Goal: Task Accomplishment & Management: Use online tool/utility

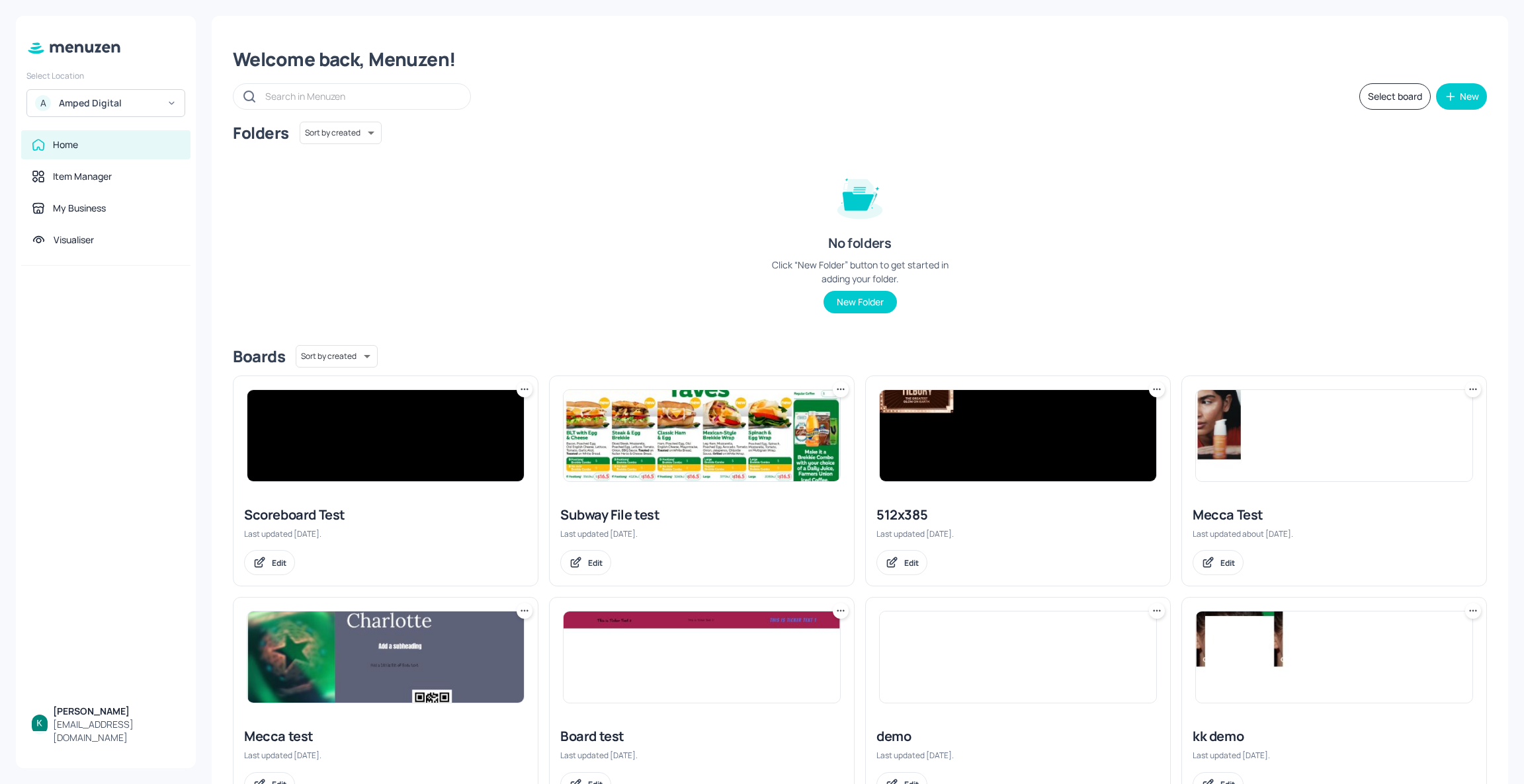
click at [128, 106] on div "Amped Digital" at bounding box center [109, 103] width 100 height 13
click at [106, 129] on div "Subway AU/[GEOGRAPHIC_DATA]" at bounding box center [105, 137] width 146 height 24
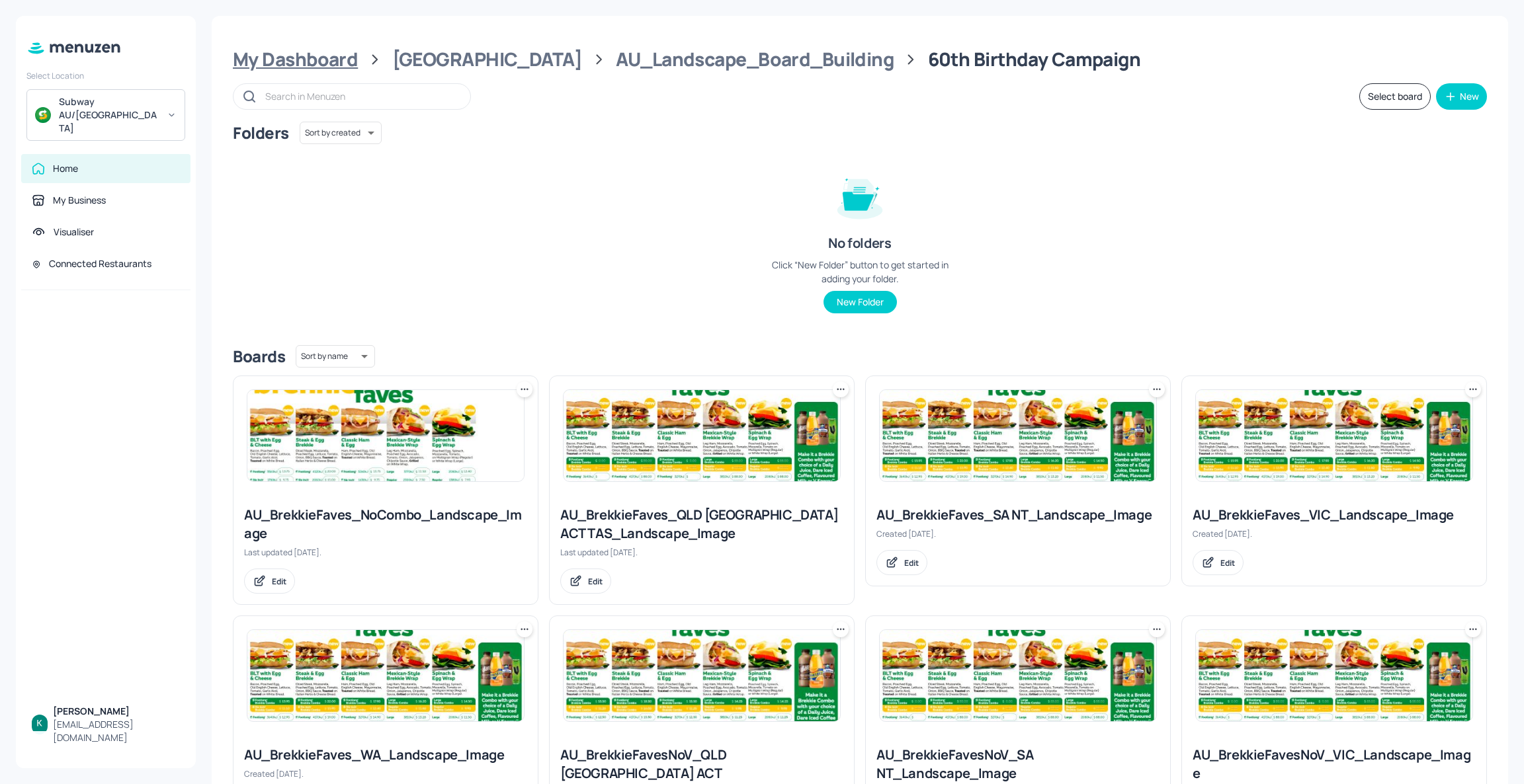
click at [335, 60] on div "My Dashboard" at bounding box center [295, 60] width 125 height 24
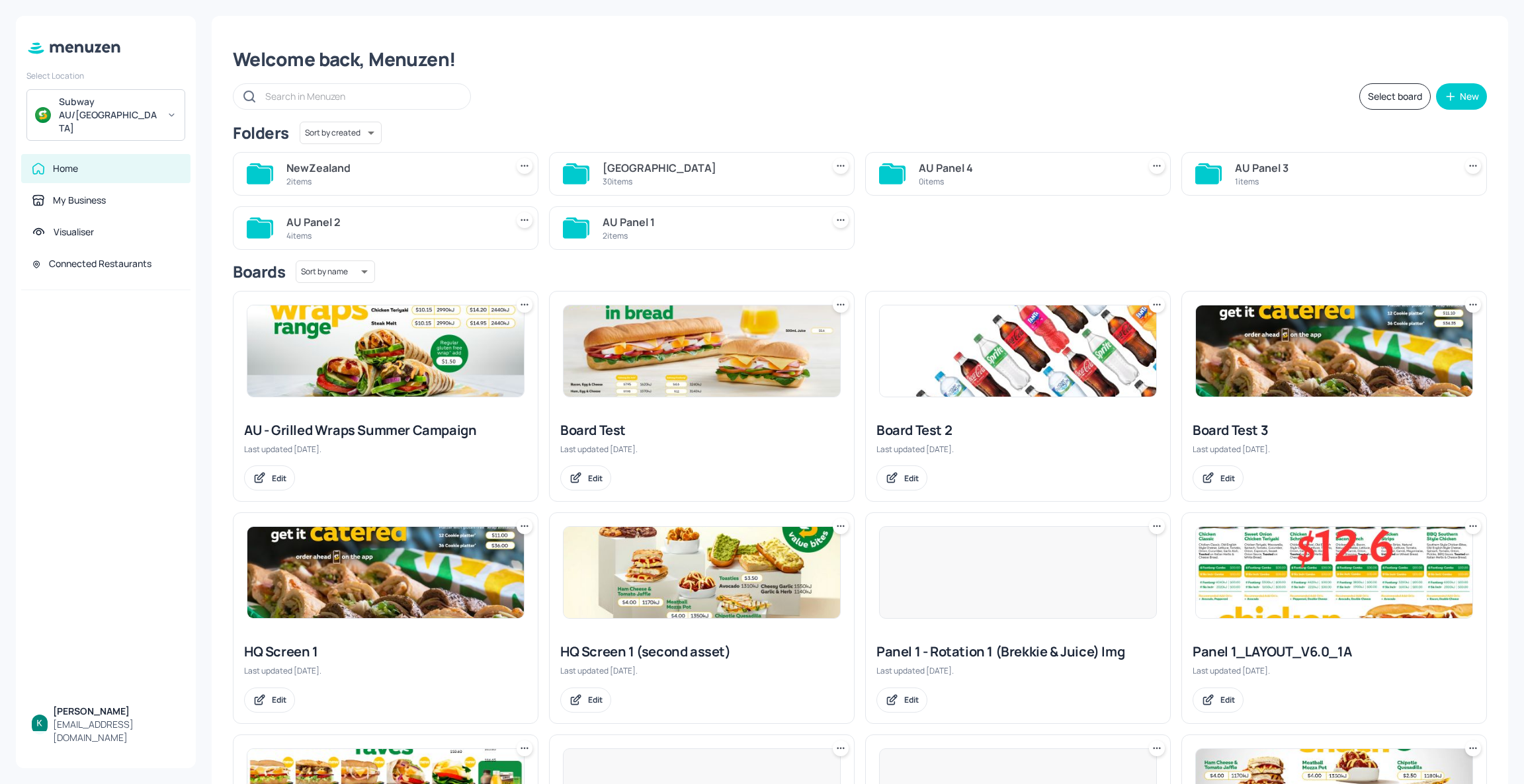
click at [419, 178] on div "2 items" at bounding box center [393, 182] width 214 height 11
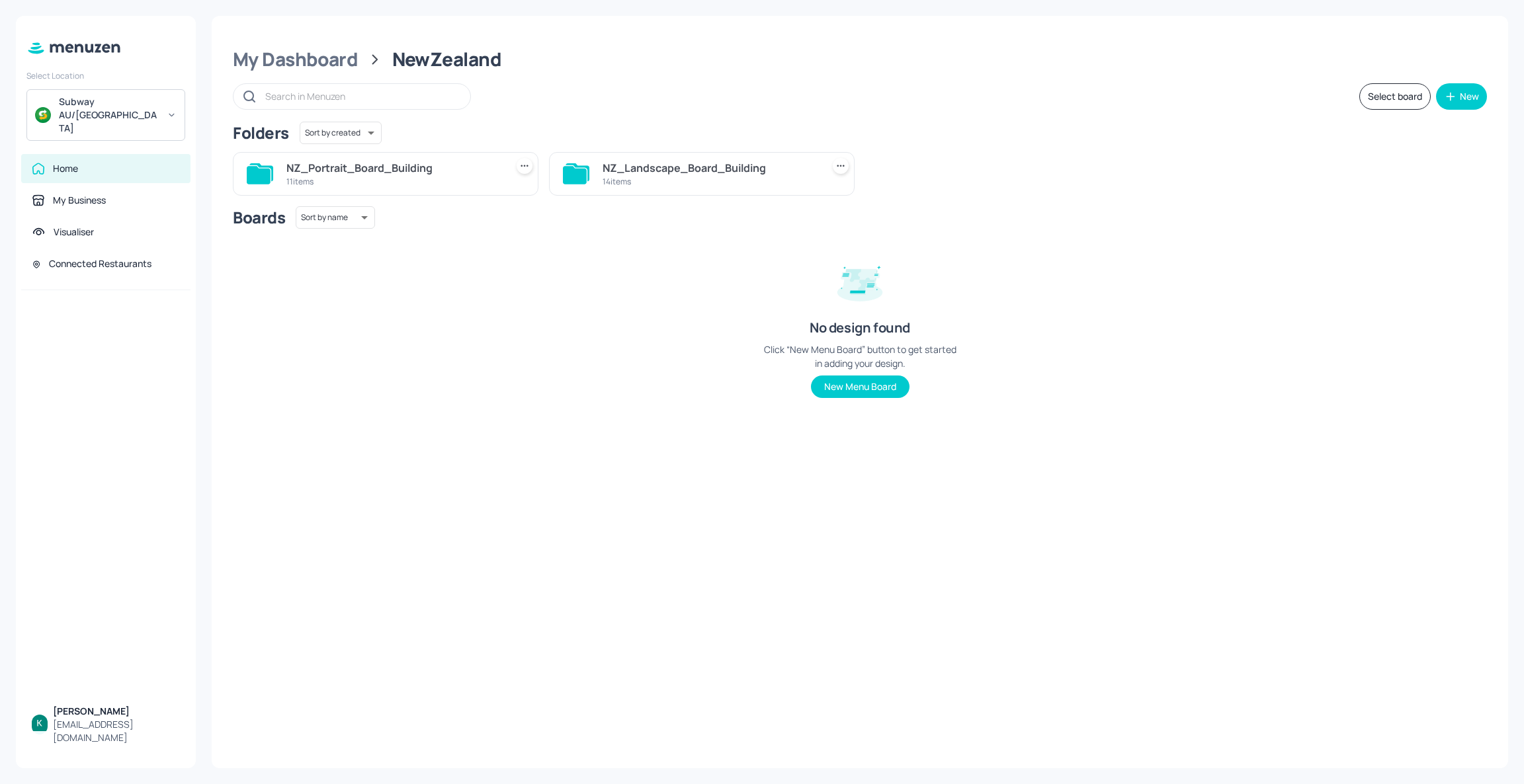
click at [668, 184] on div "14 items" at bounding box center [709, 182] width 214 height 11
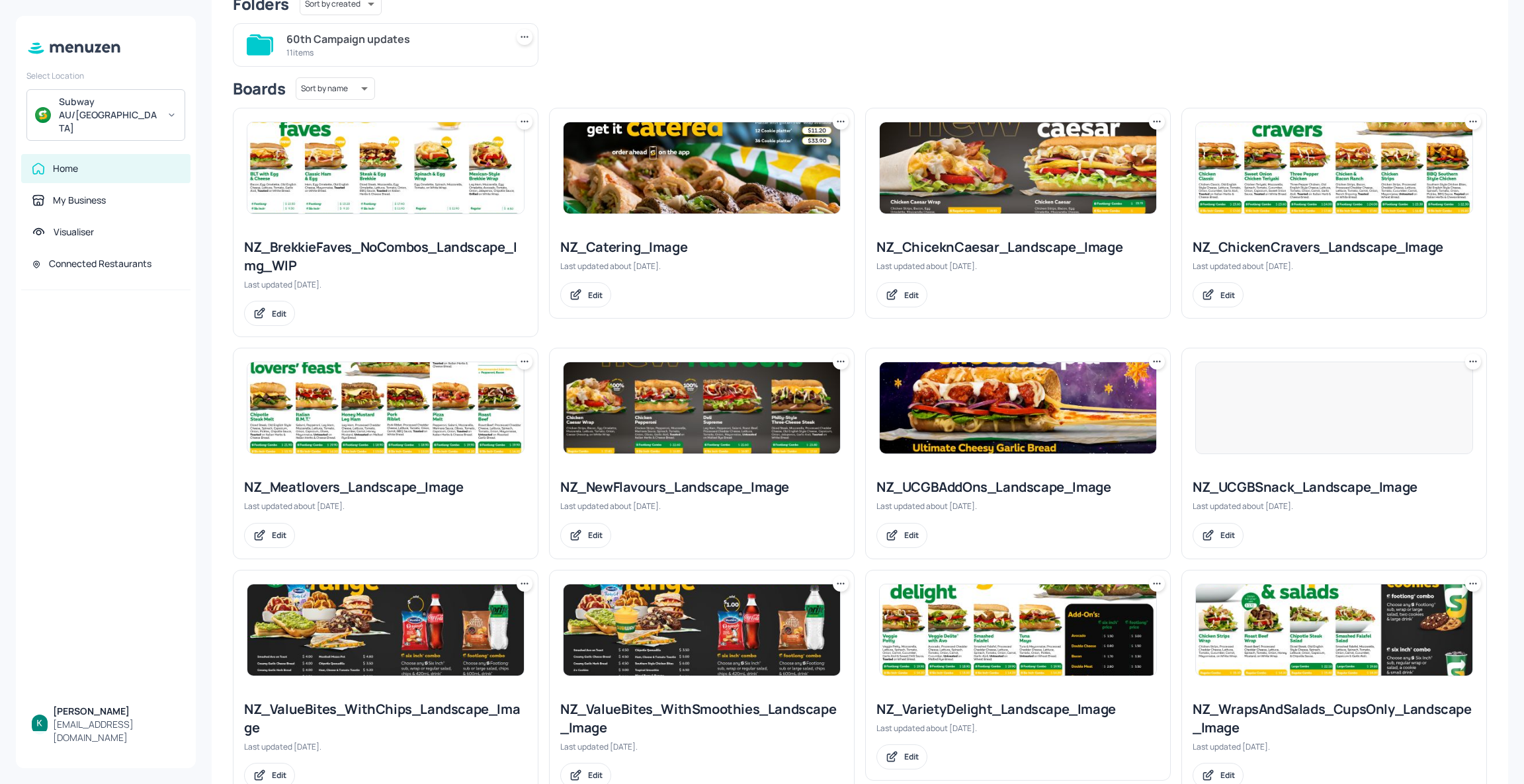
scroll to position [114, 0]
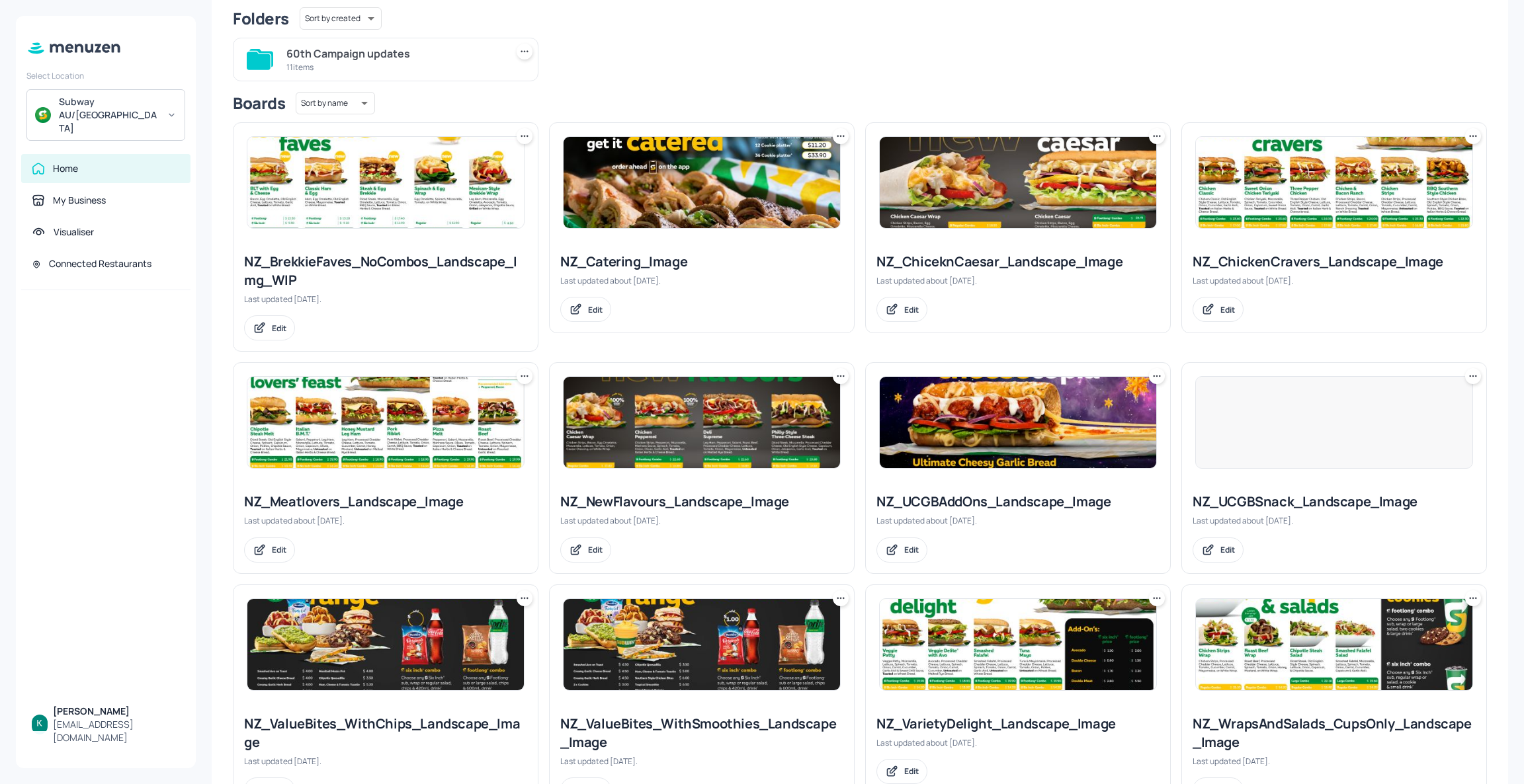
click at [1372, 262] on div "NZ_ChickenCravers_Landscape_Image" at bounding box center [1334, 261] width 283 height 18
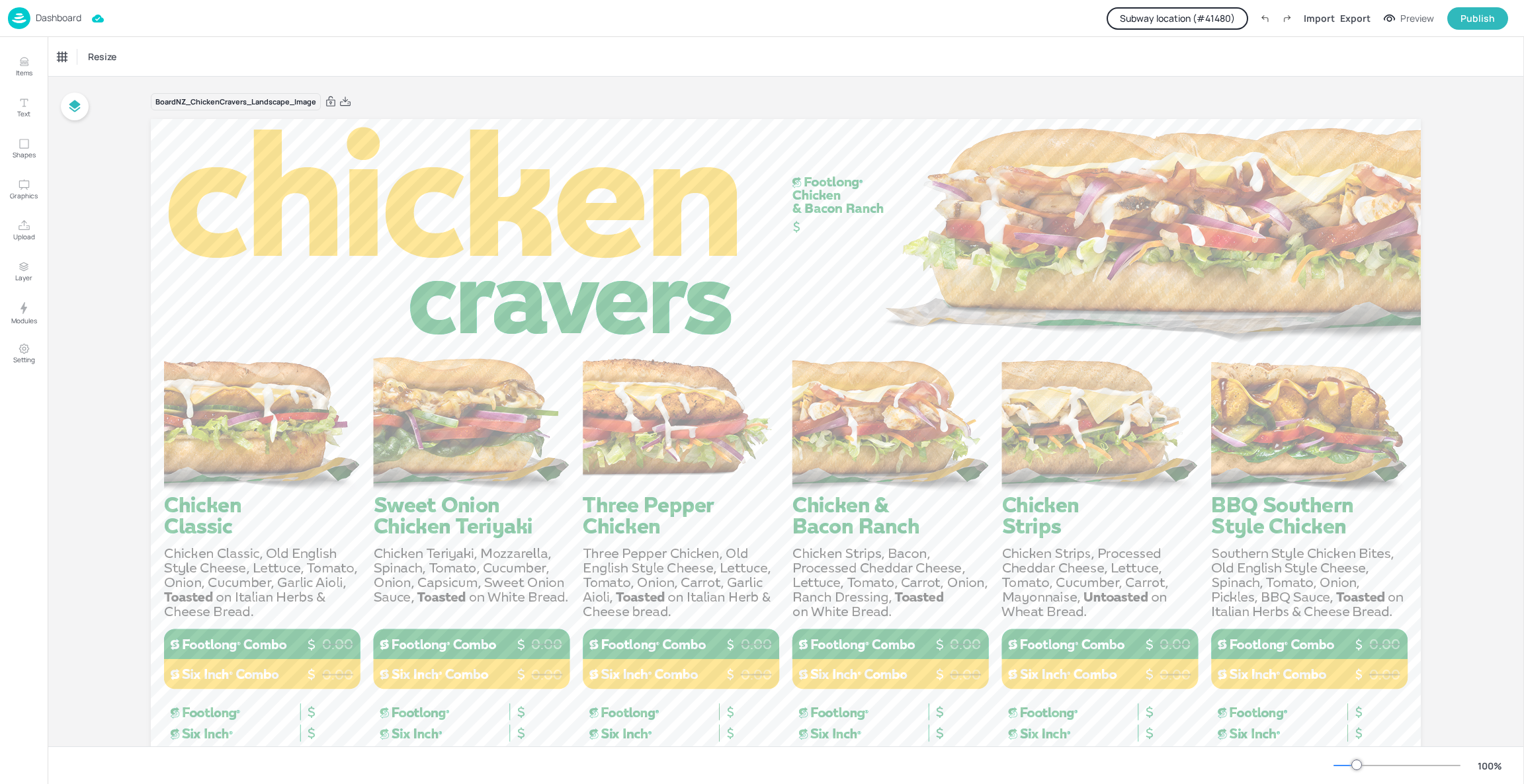
click at [1224, 22] on button "Subway location (# 41480 )" at bounding box center [1177, 18] width 142 height 23
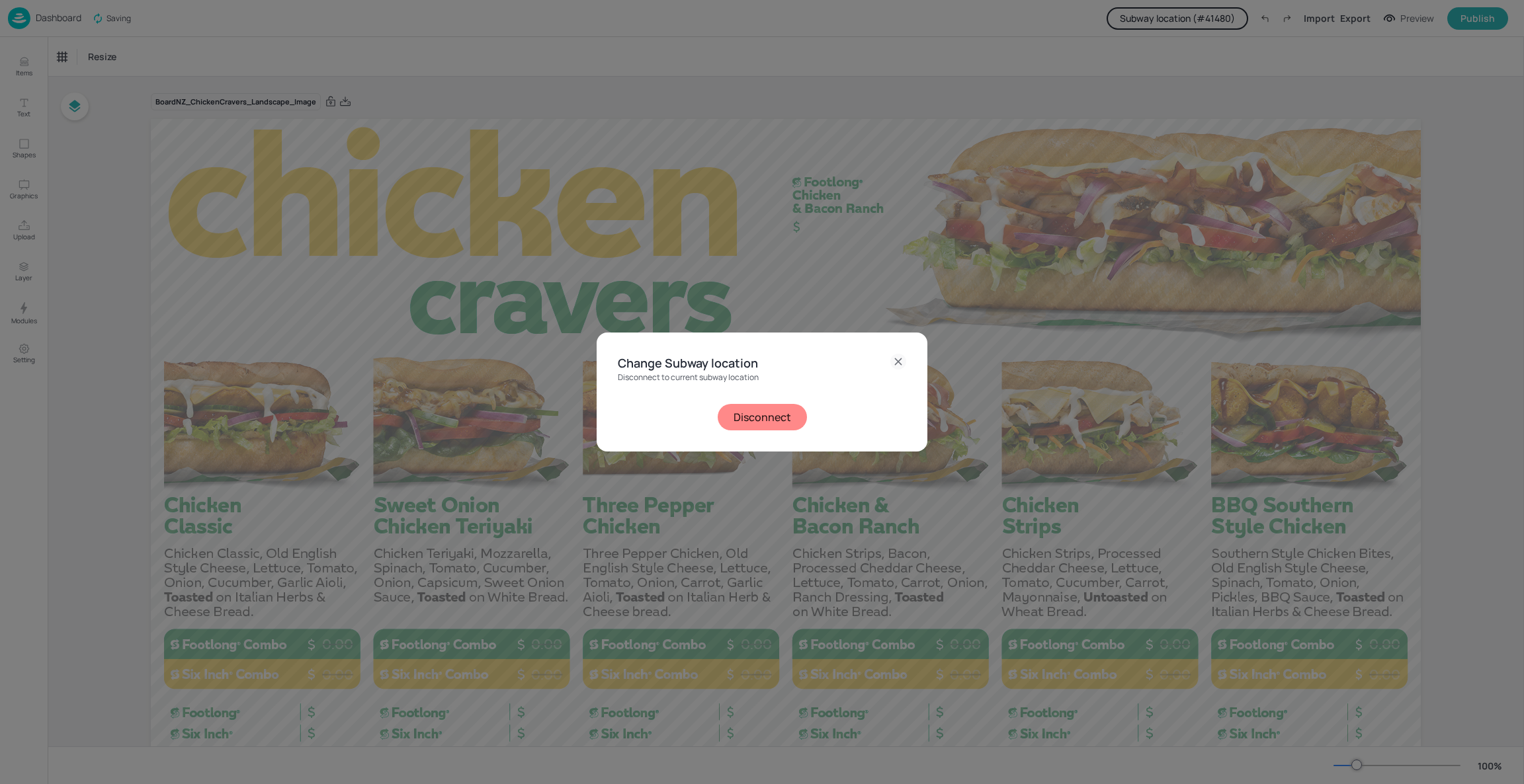
click at [760, 423] on button "Disconnect" at bounding box center [762, 417] width 89 height 27
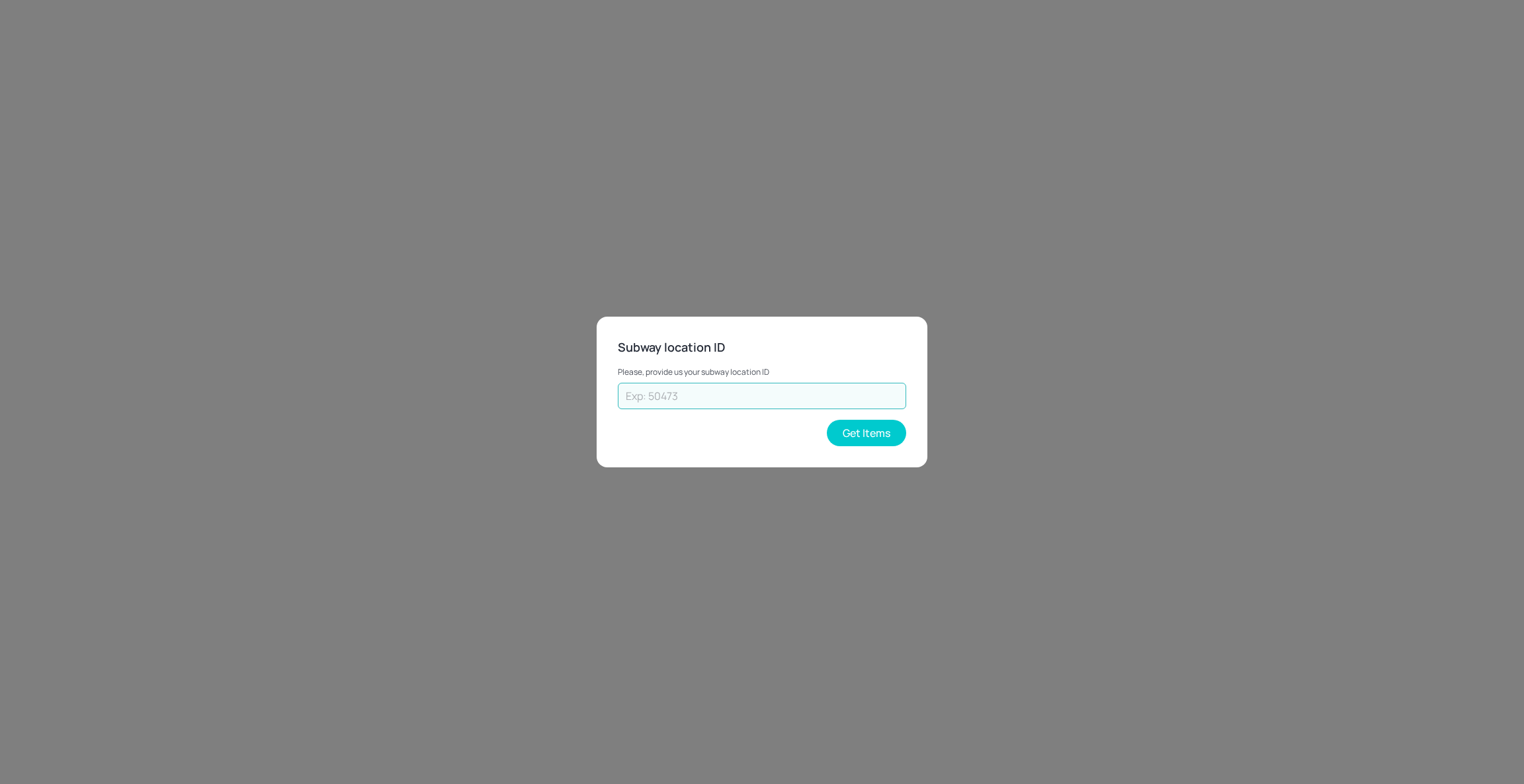
click at [815, 403] on input "text" at bounding box center [762, 396] width 289 height 27
type input "73248"
click at [844, 430] on button "Get Items" at bounding box center [866, 433] width 80 height 27
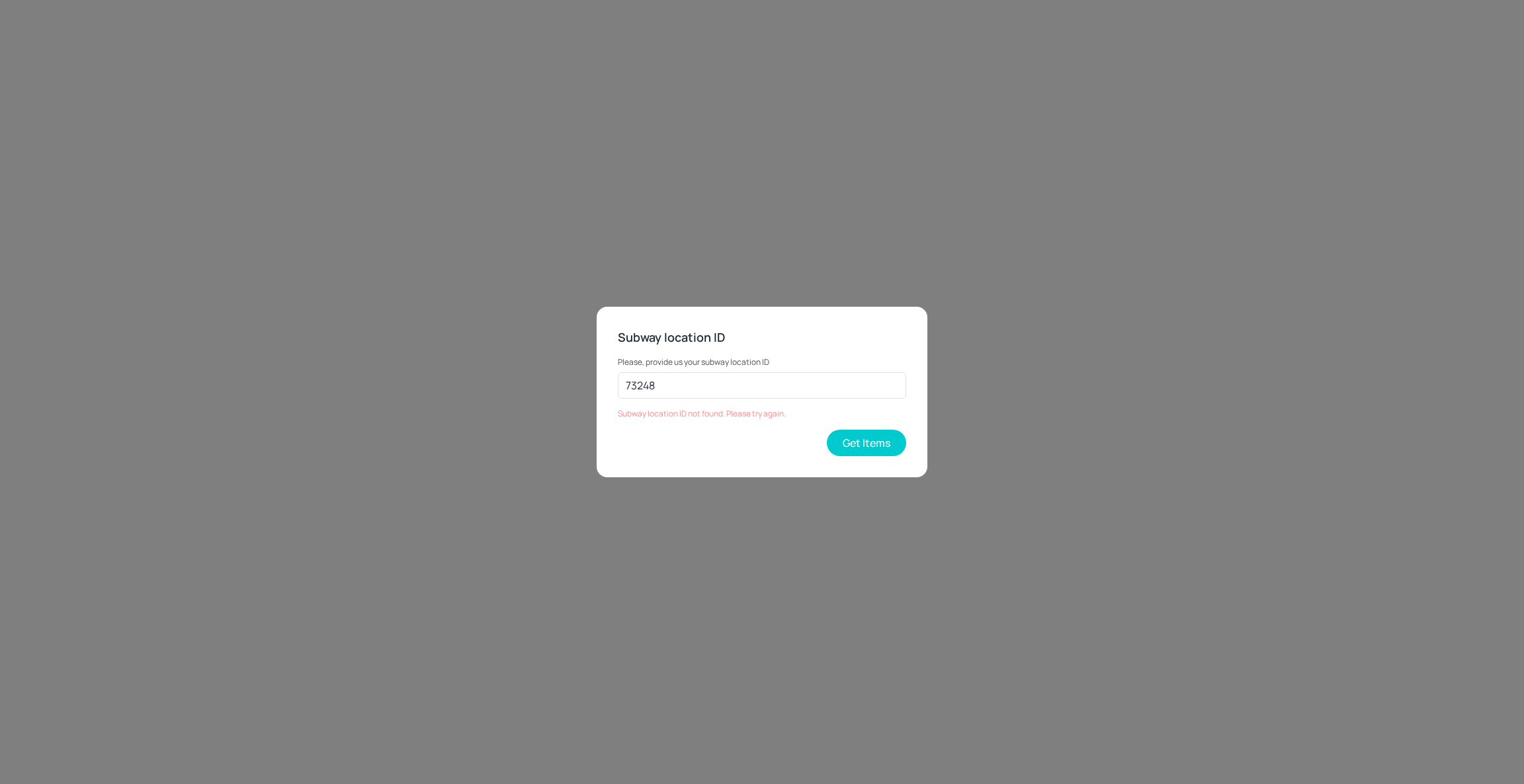
click at [869, 269] on div "Subway location ID Please, provide us your subway location ID 73248 ​ Subway lo…" at bounding box center [762, 392] width 1524 height 784
click at [882, 446] on button "Get Items" at bounding box center [866, 443] width 80 height 27
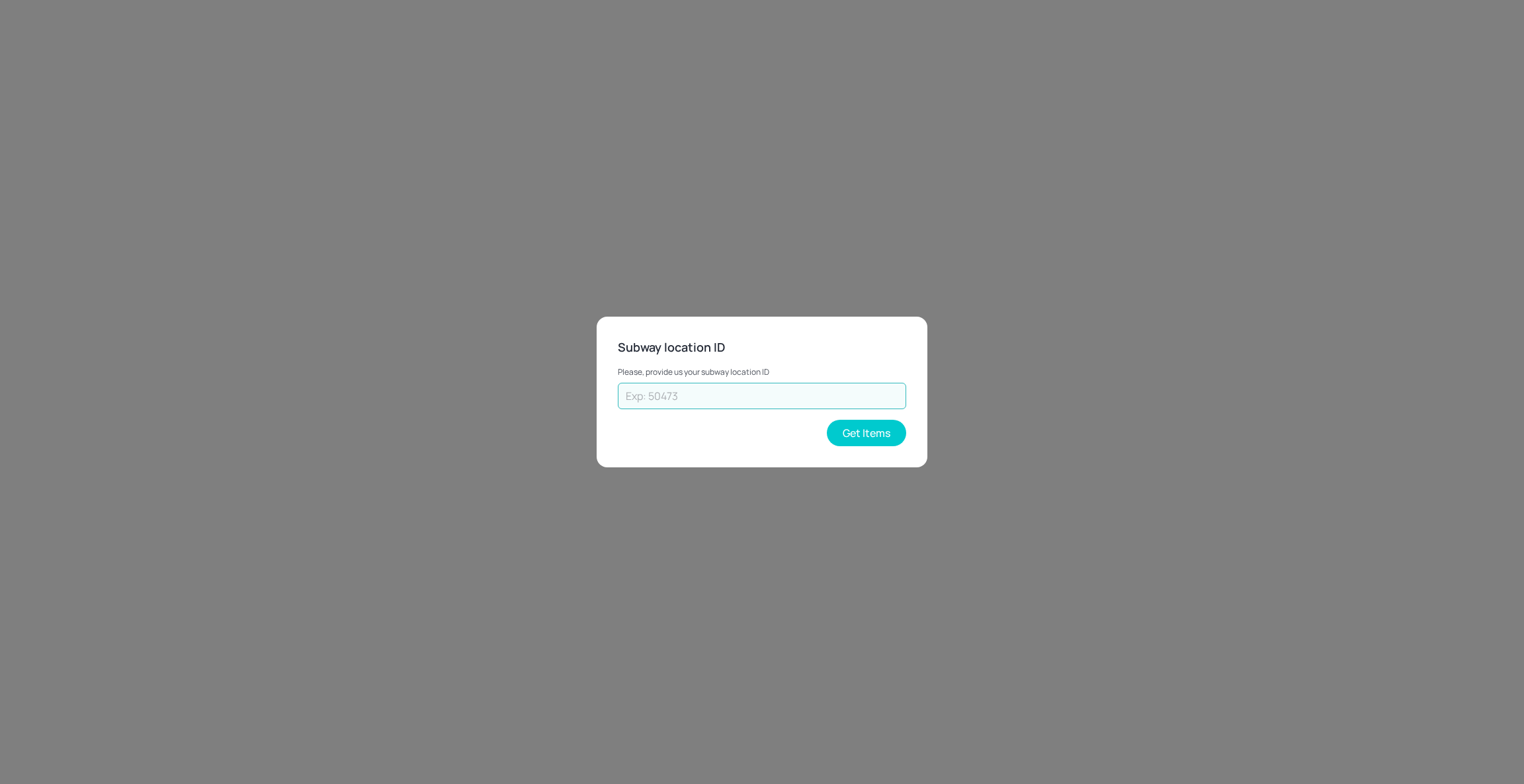
click at [844, 393] on input "text" at bounding box center [762, 396] width 289 height 27
type input "25102"
click at [885, 435] on button "Get Items" at bounding box center [866, 433] width 80 height 27
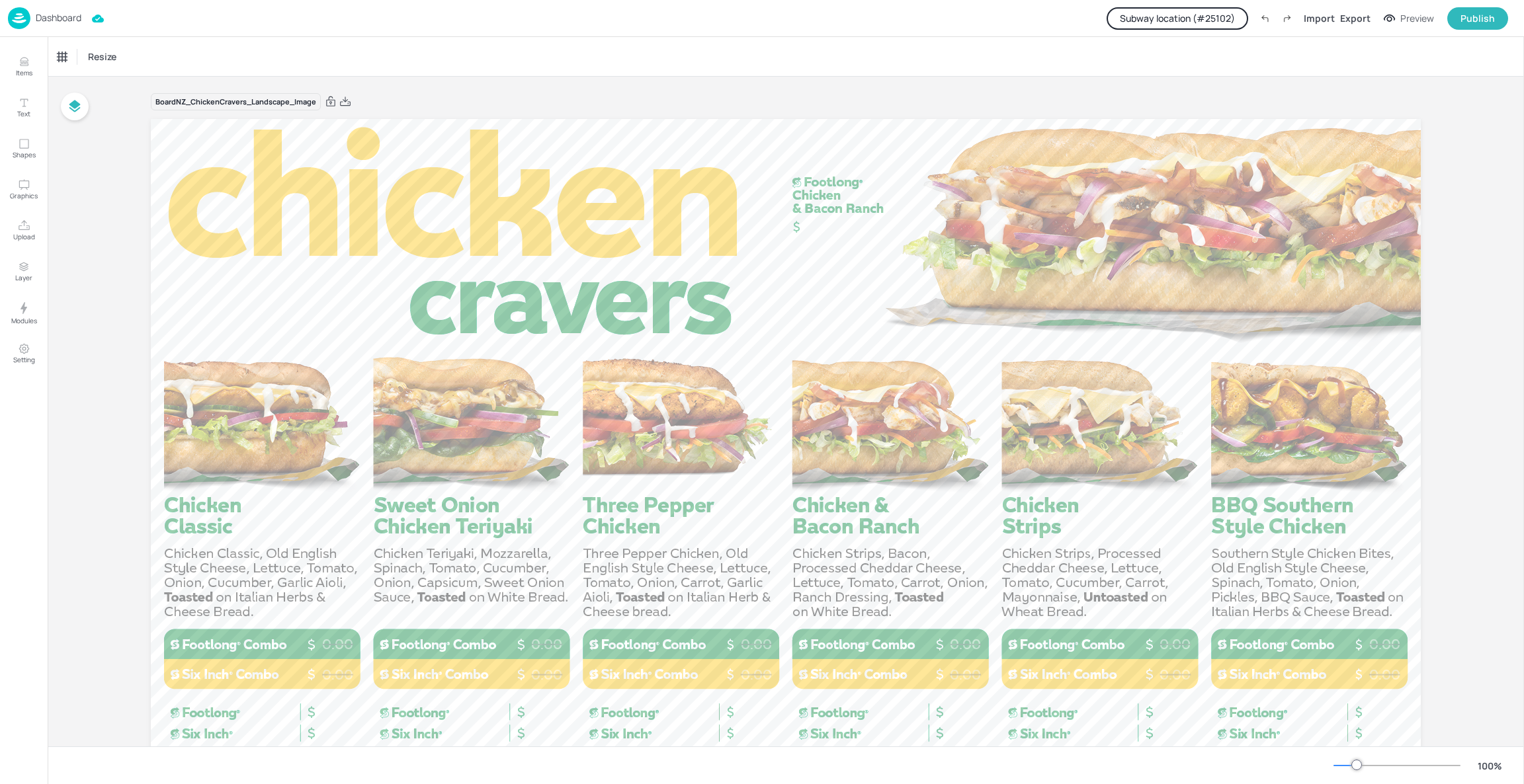
click at [52, 17] on p "Dashboard" at bounding box center [58, 18] width 46 height 10
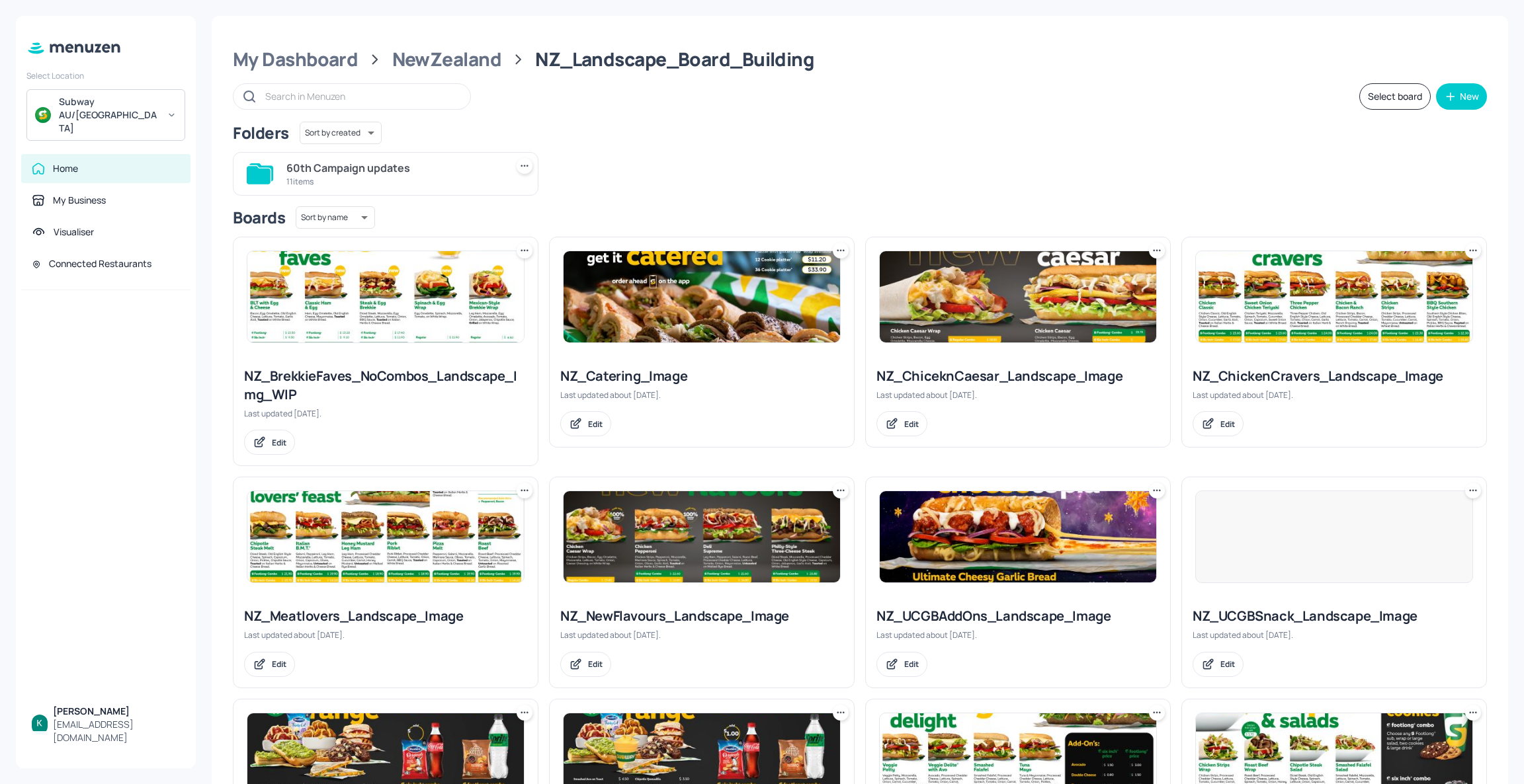
click at [401, 183] on div "11 items" at bounding box center [393, 182] width 214 height 11
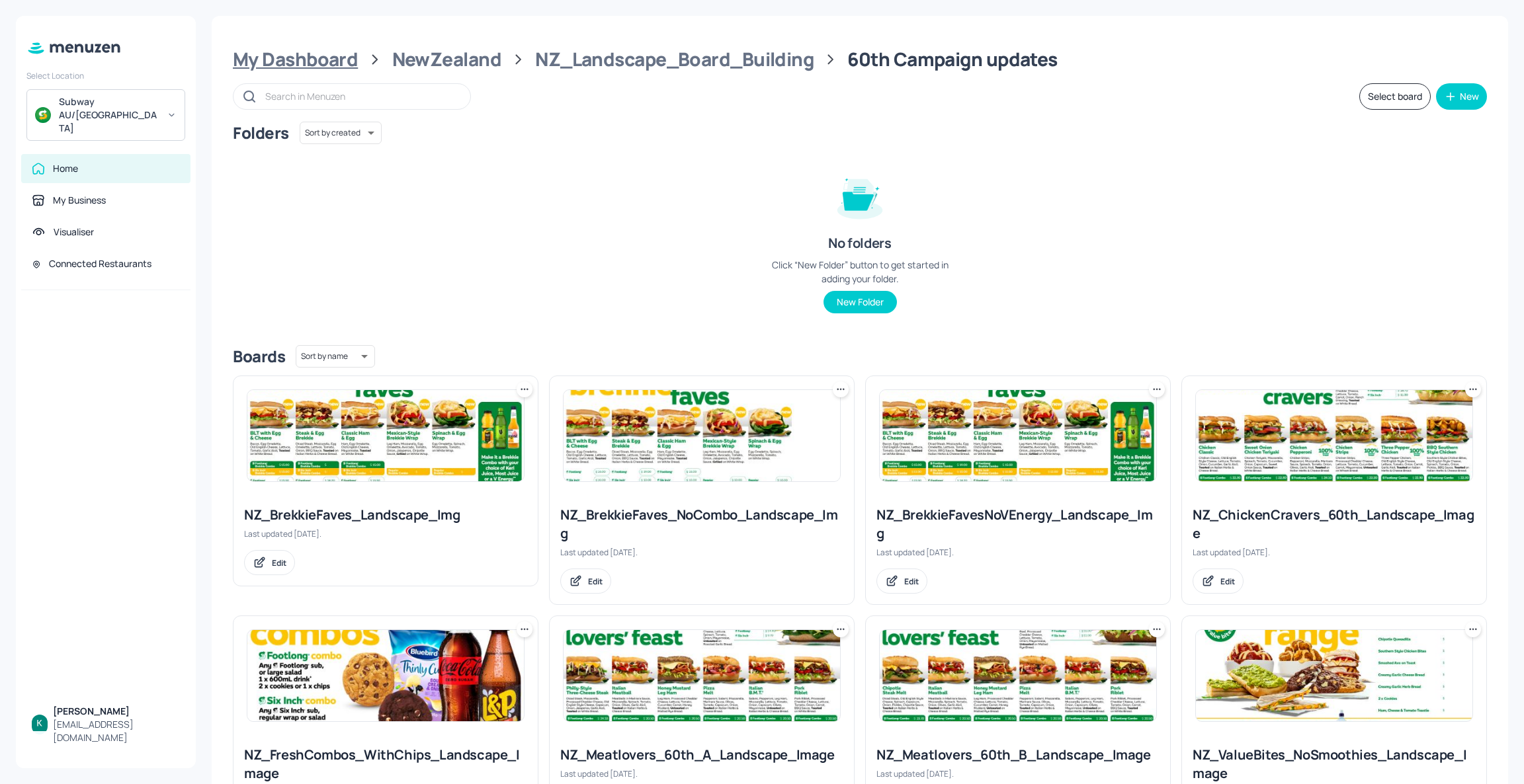
click at [302, 55] on div "My Dashboard" at bounding box center [295, 60] width 125 height 24
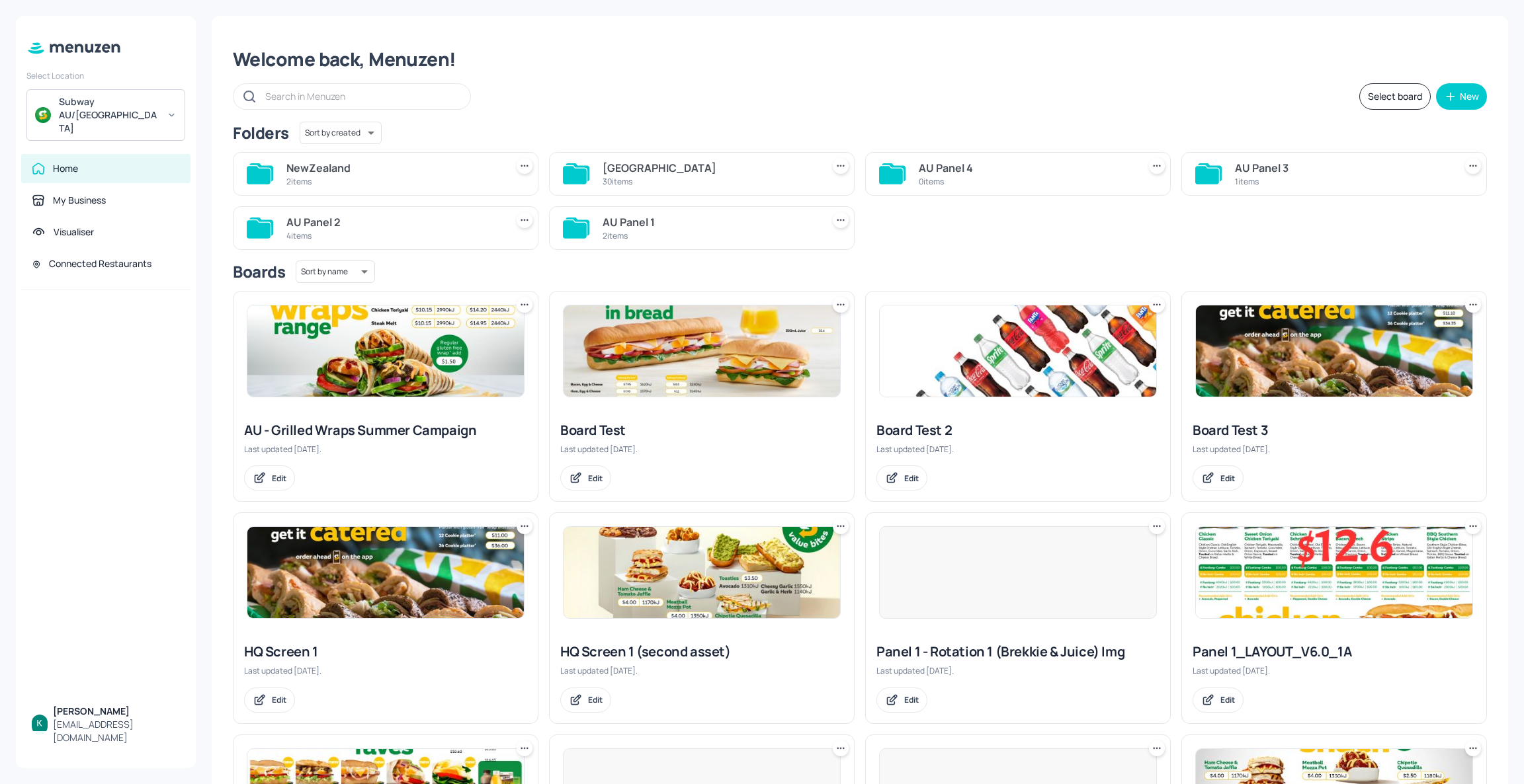
click at [694, 177] on div "30 items" at bounding box center [709, 182] width 214 height 11
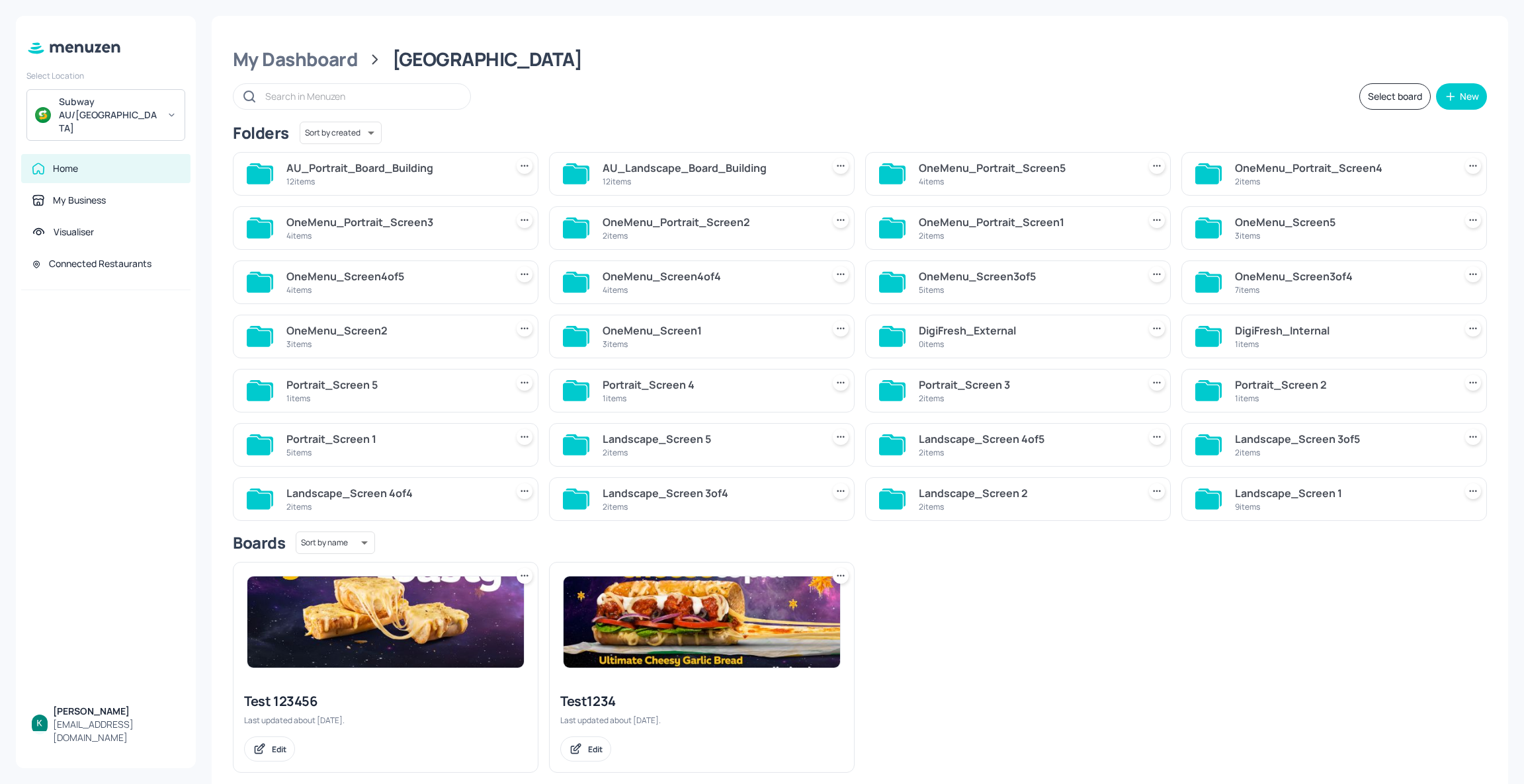
click at [694, 177] on div "12 items" at bounding box center [709, 182] width 214 height 11
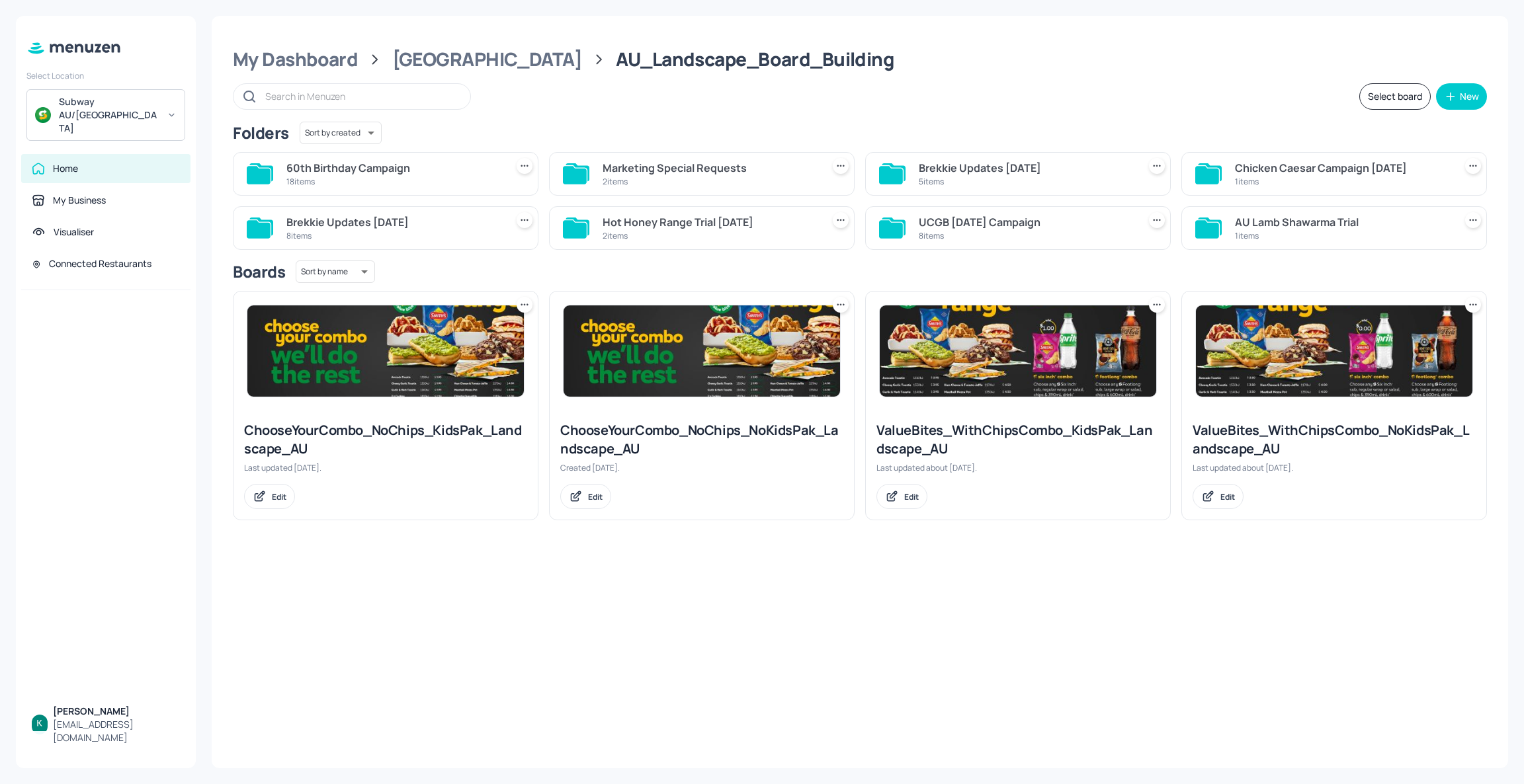
click at [435, 166] on div "60th Birthday Campaign" at bounding box center [393, 168] width 214 height 16
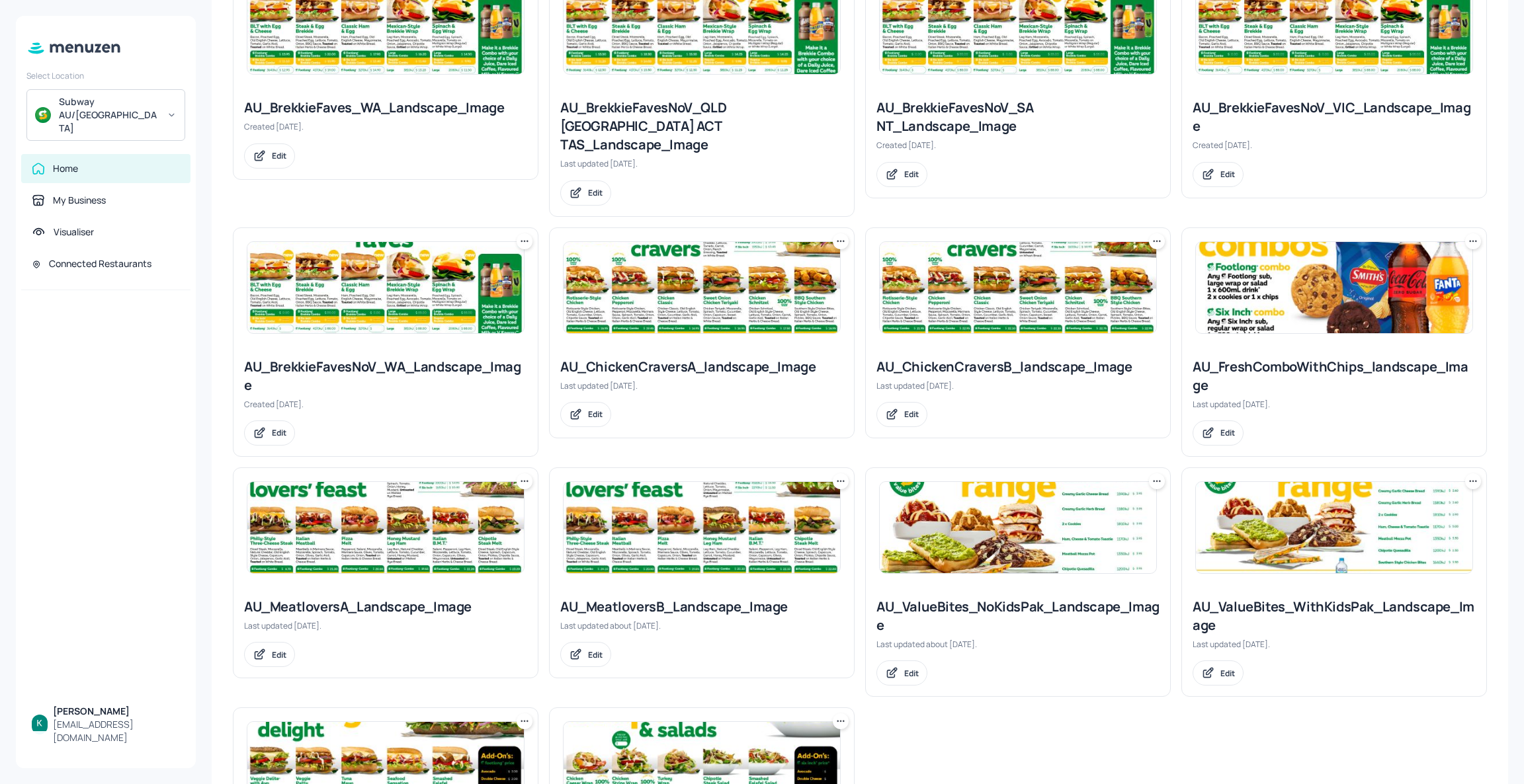
scroll to position [674, 0]
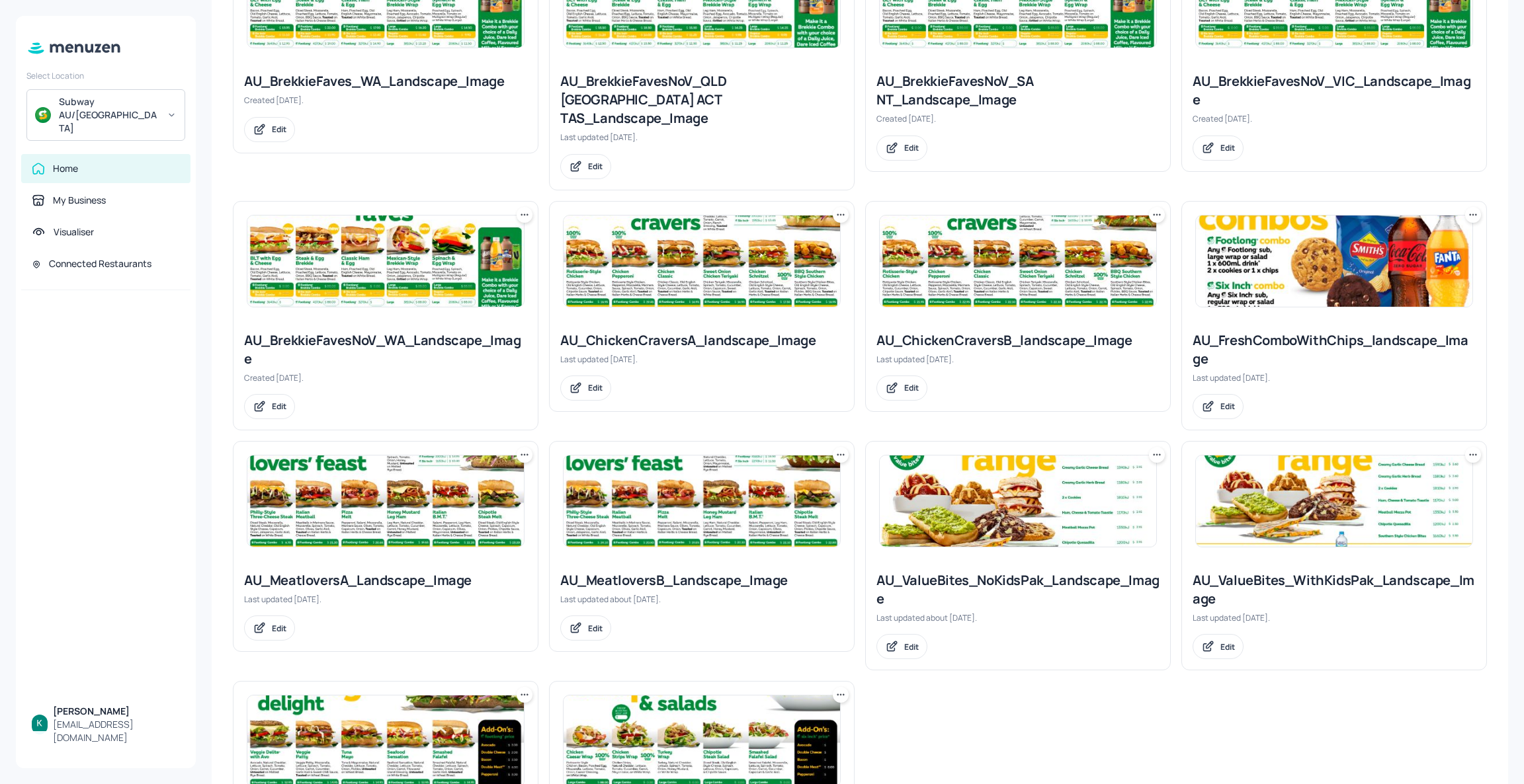
click at [740, 331] on div "AU_ChickenCraversA_landscape_Image" at bounding box center [702, 340] width 283 height 18
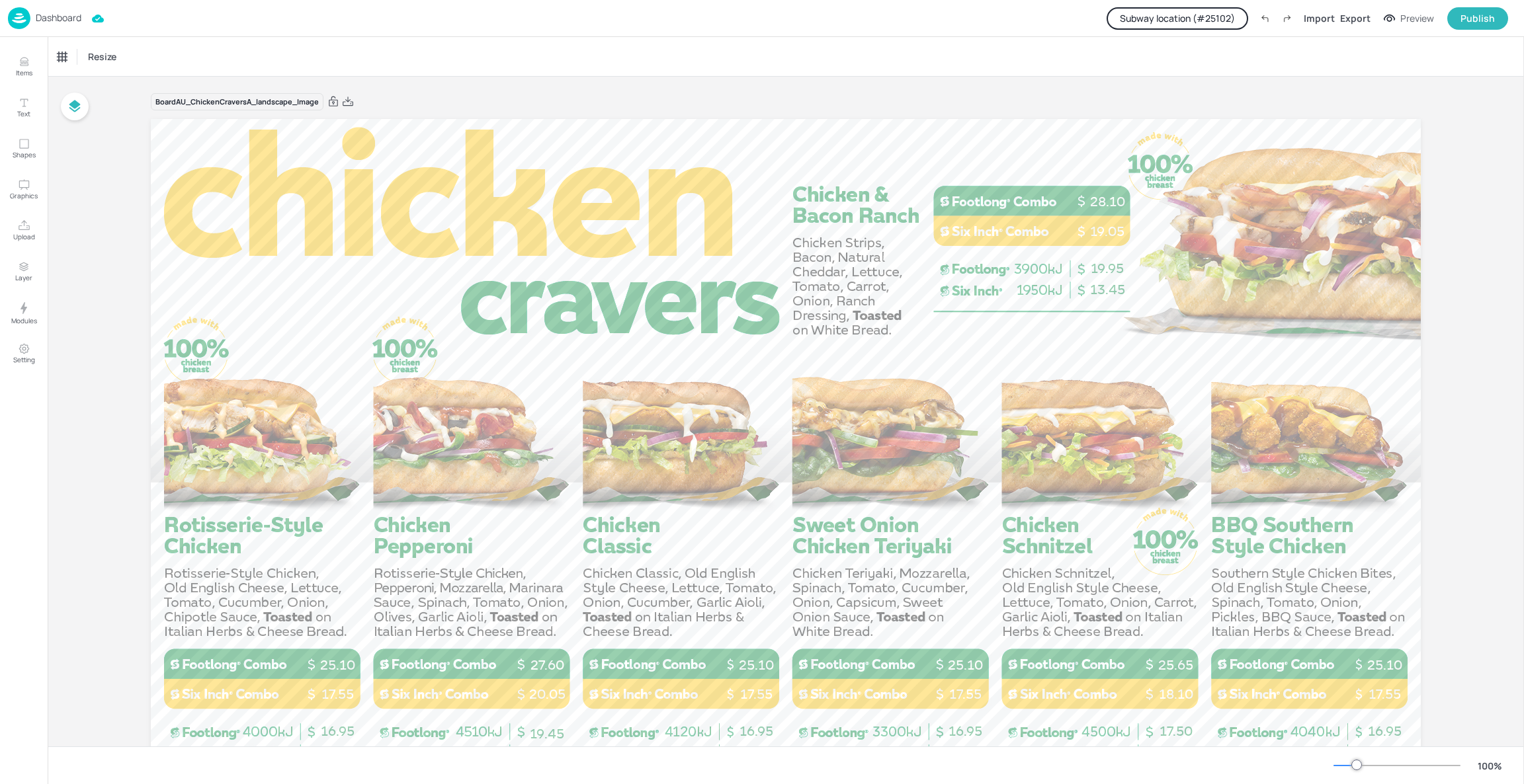
click at [1225, 14] on button "Subway location (# 25102 )" at bounding box center [1177, 18] width 142 height 23
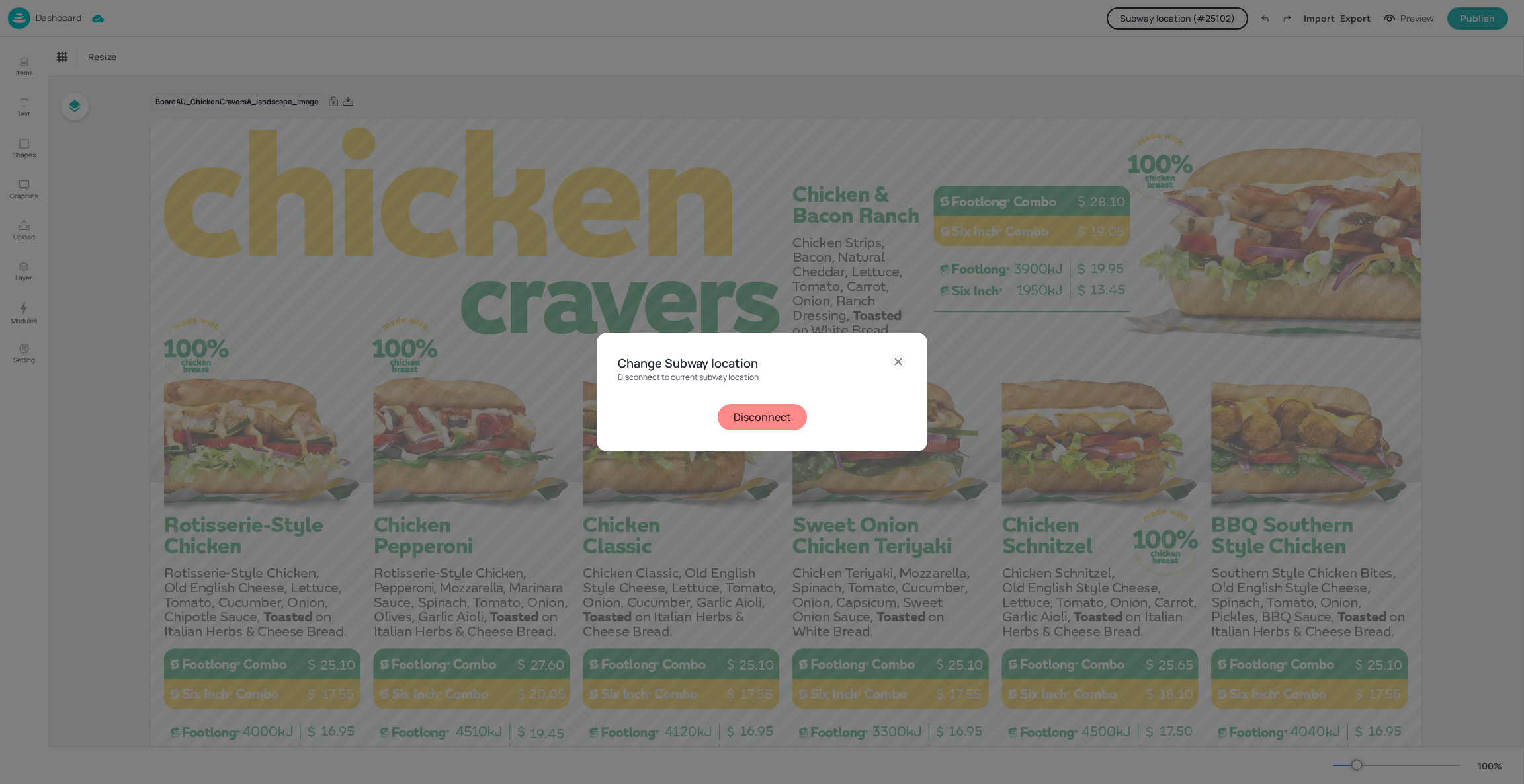
click at [769, 420] on button "Disconnect" at bounding box center [762, 417] width 89 height 27
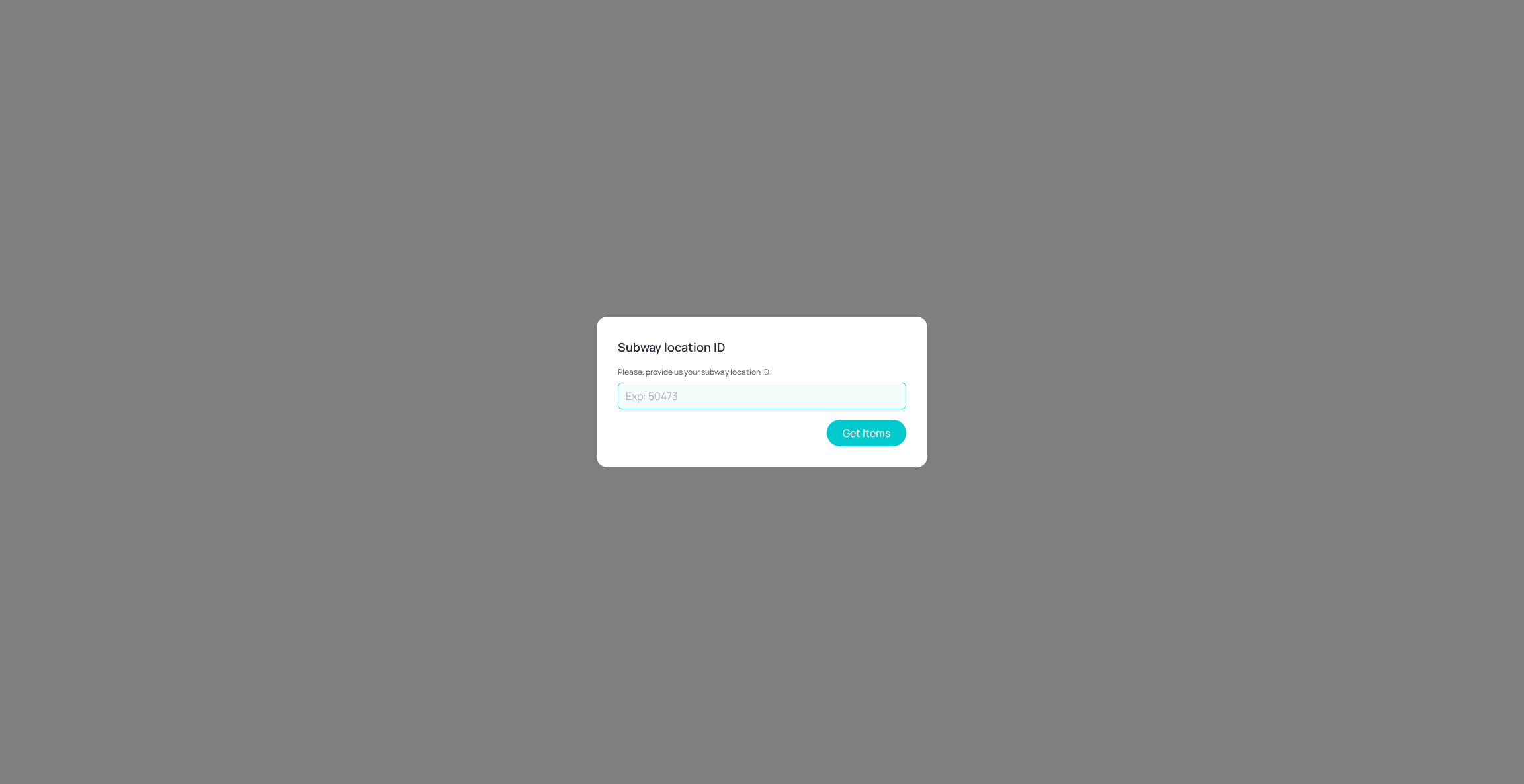
click at [763, 396] on input "text" at bounding box center [762, 396] width 289 height 27
click at [885, 432] on button "Get Items" at bounding box center [866, 433] width 80 height 27
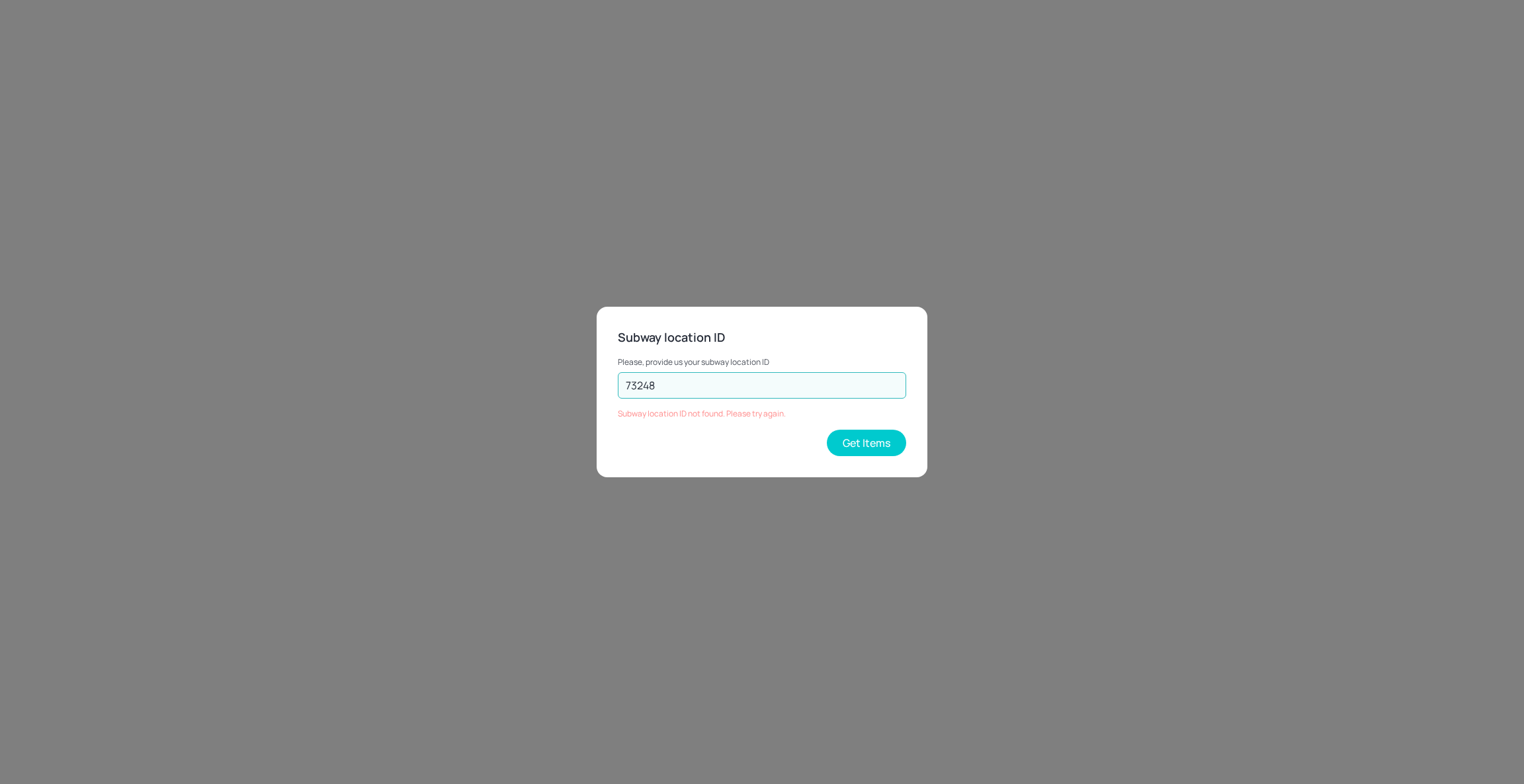
click at [680, 383] on input "73248" at bounding box center [762, 385] width 289 height 27
type input "41480"
click at [877, 443] on button "Get Items" at bounding box center [866, 443] width 80 height 27
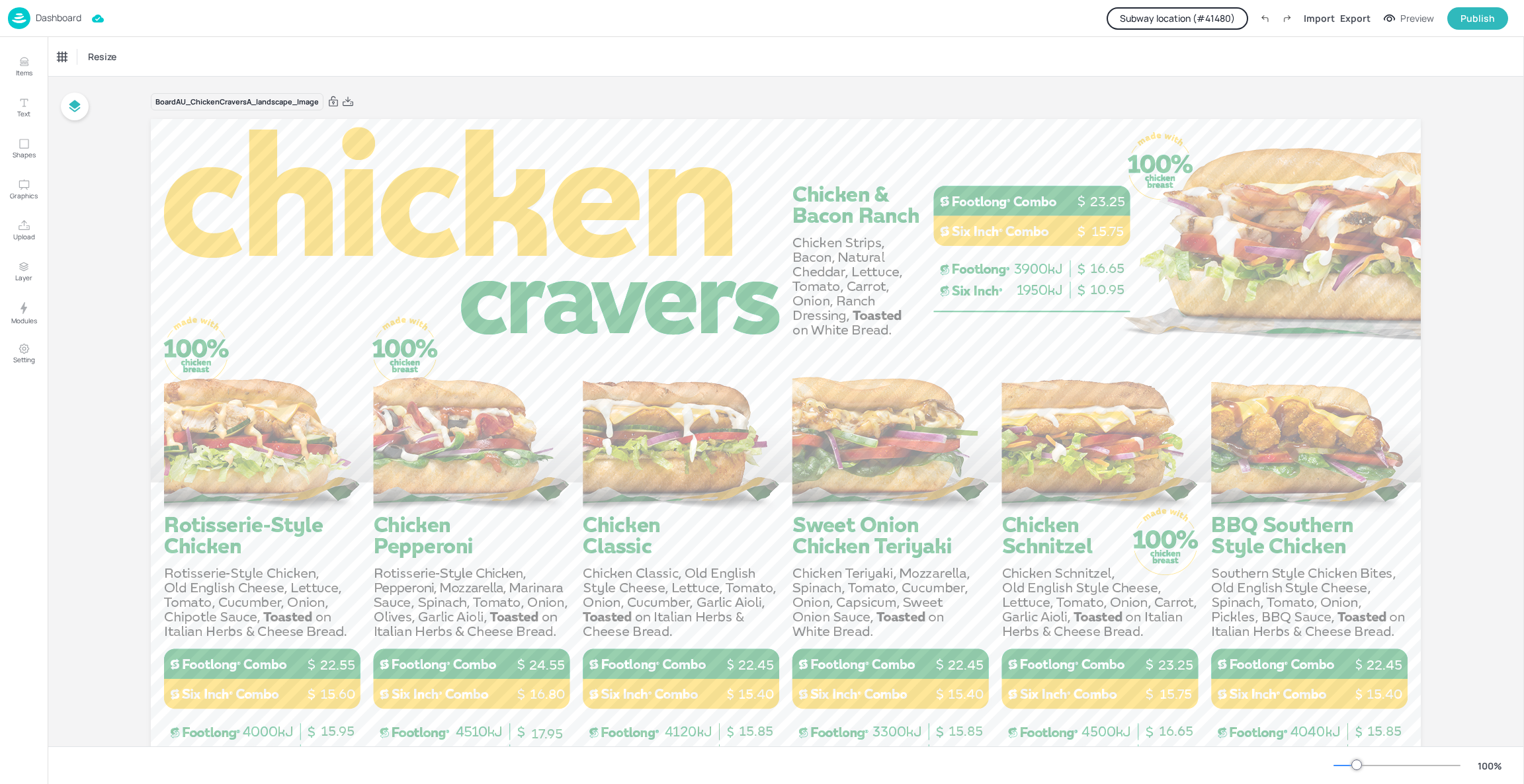
click at [59, 24] on div "Dashboard" at bounding box center [44, 18] width 73 height 22
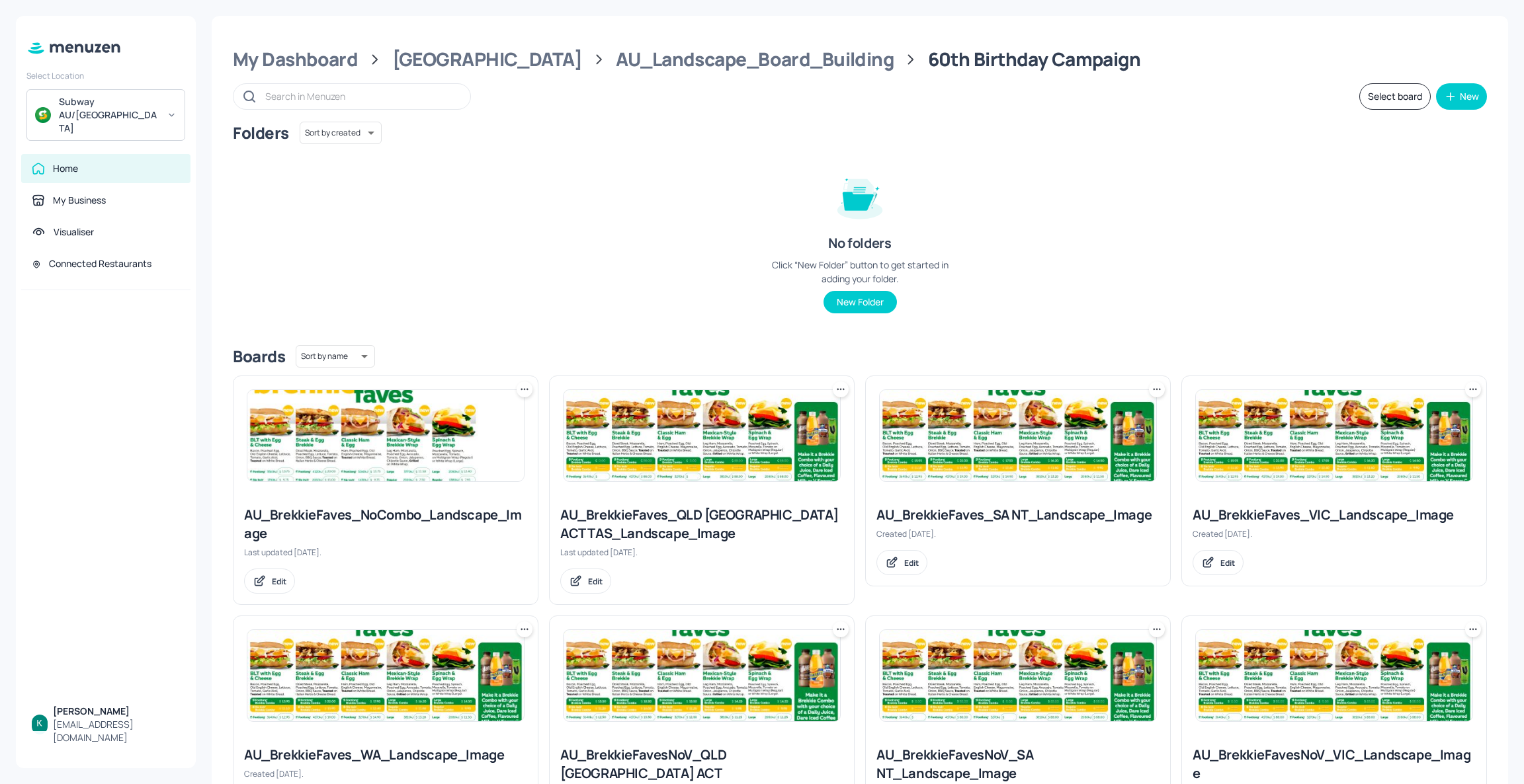
click at [72, 93] on div "Subway AU/[GEOGRAPHIC_DATA]" at bounding box center [105, 115] width 158 height 51
click at [164, 277] on div "See All" at bounding box center [105, 278] width 146 height 10
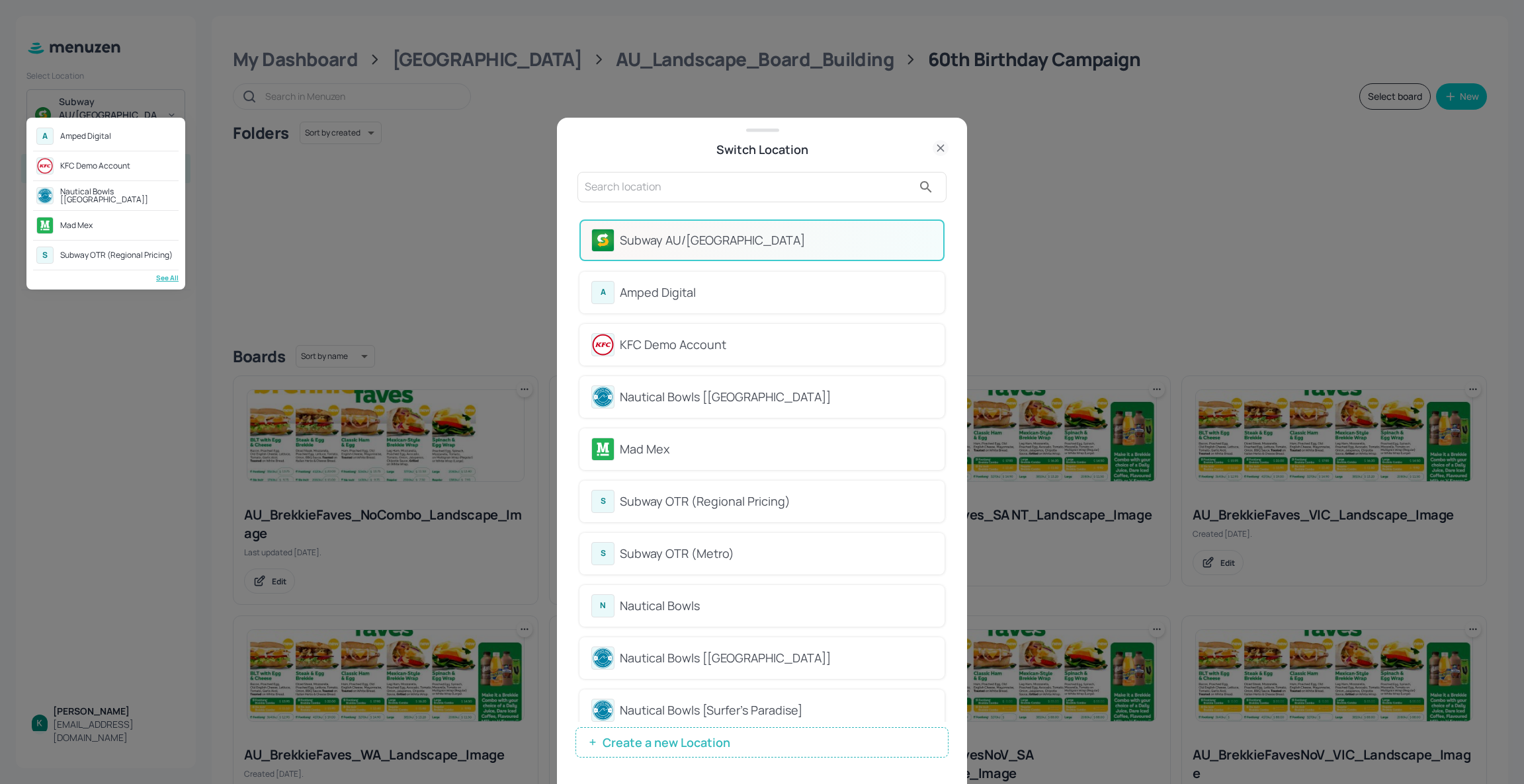
click at [692, 544] on div at bounding box center [762, 392] width 1524 height 784
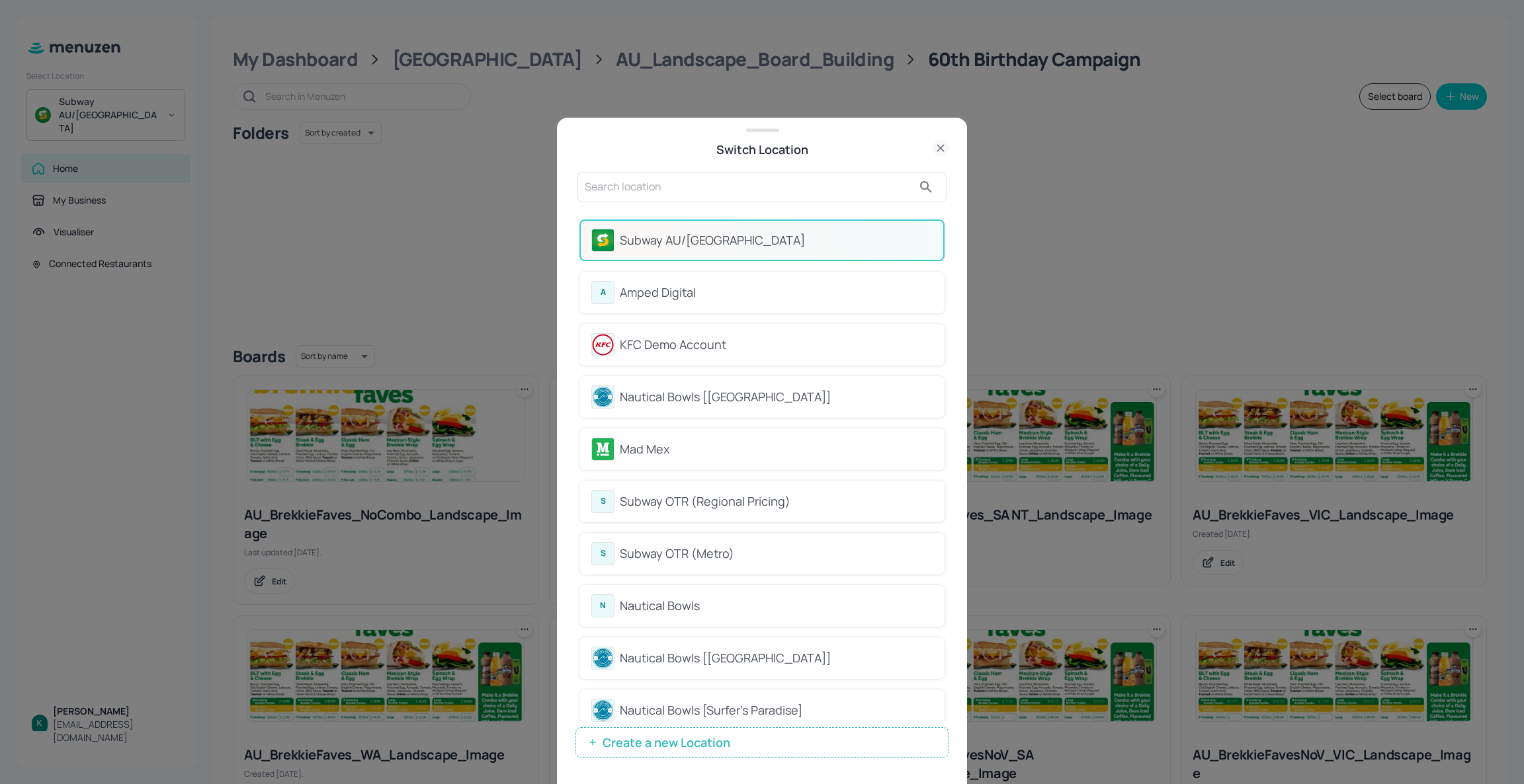
click at [692, 545] on div "Subway OTR (Metro)" at bounding box center [776, 554] width 313 height 18
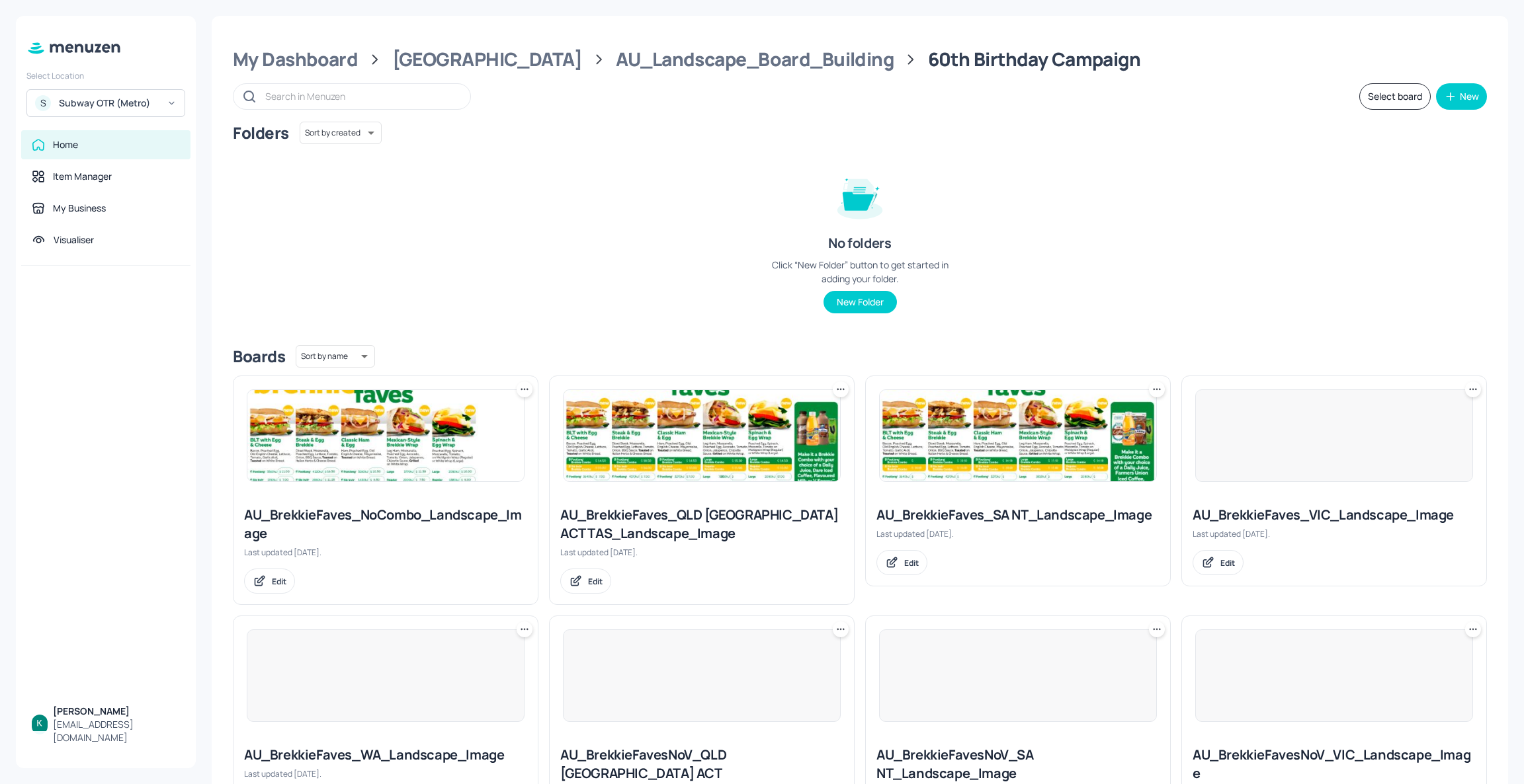
click at [116, 111] on div "S Subway OTR (Metro)" at bounding box center [105, 103] width 158 height 28
click at [161, 280] on div "See All" at bounding box center [105, 278] width 146 height 10
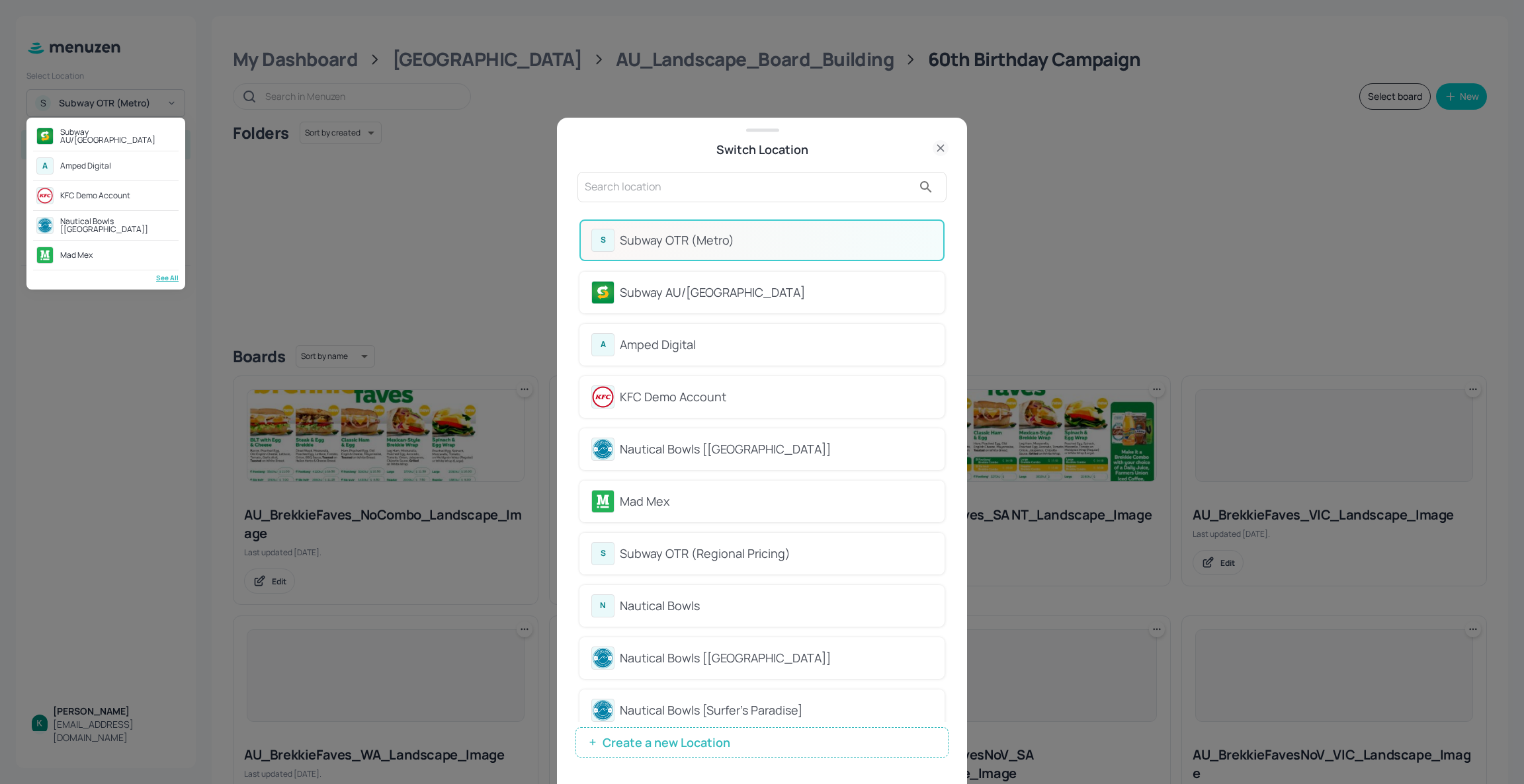
click at [942, 146] on div at bounding box center [762, 392] width 1524 height 784
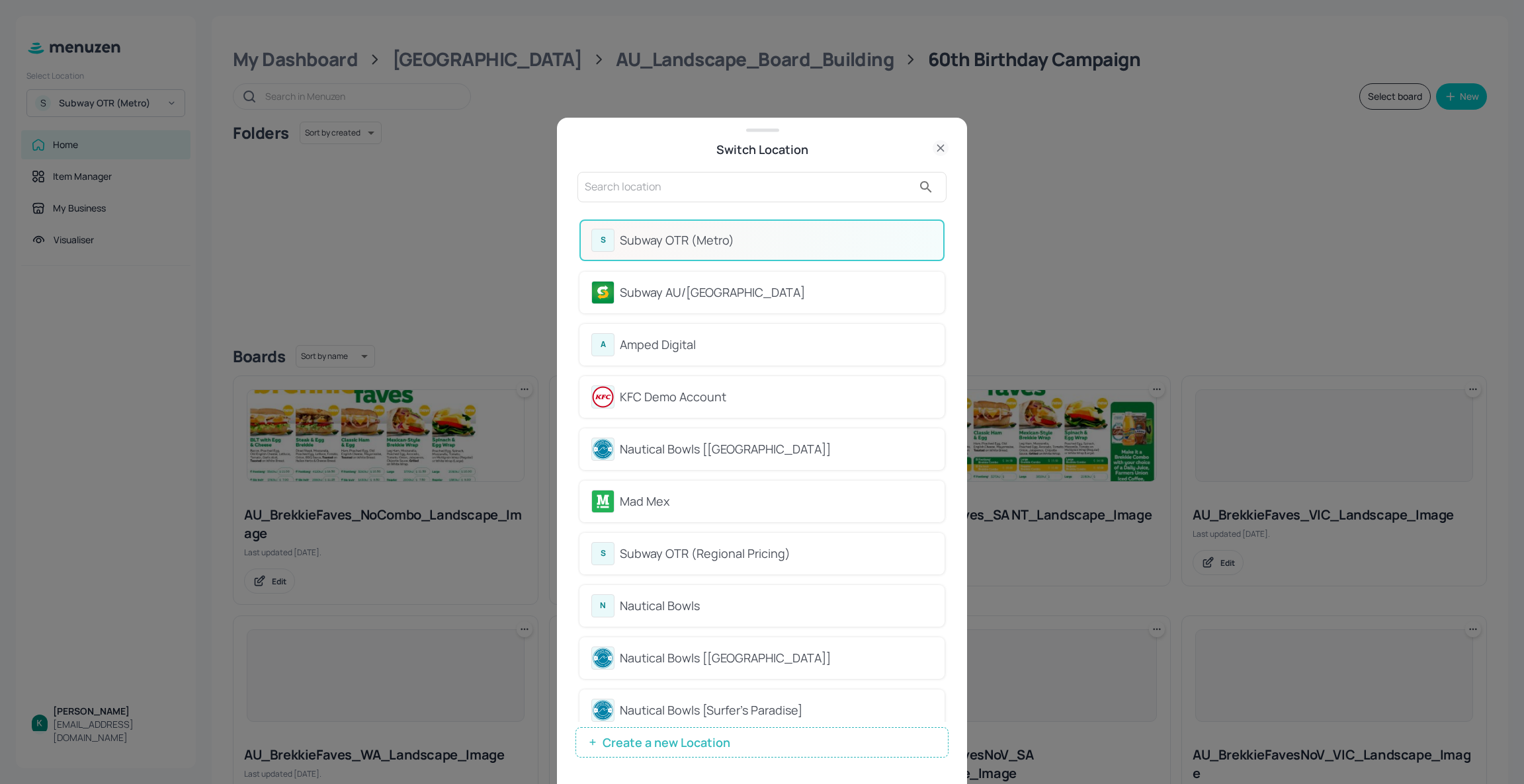
click at [939, 146] on icon at bounding box center [939, 147] width 6 height 6
